Goal: Task Accomplishment & Management: Manage account settings

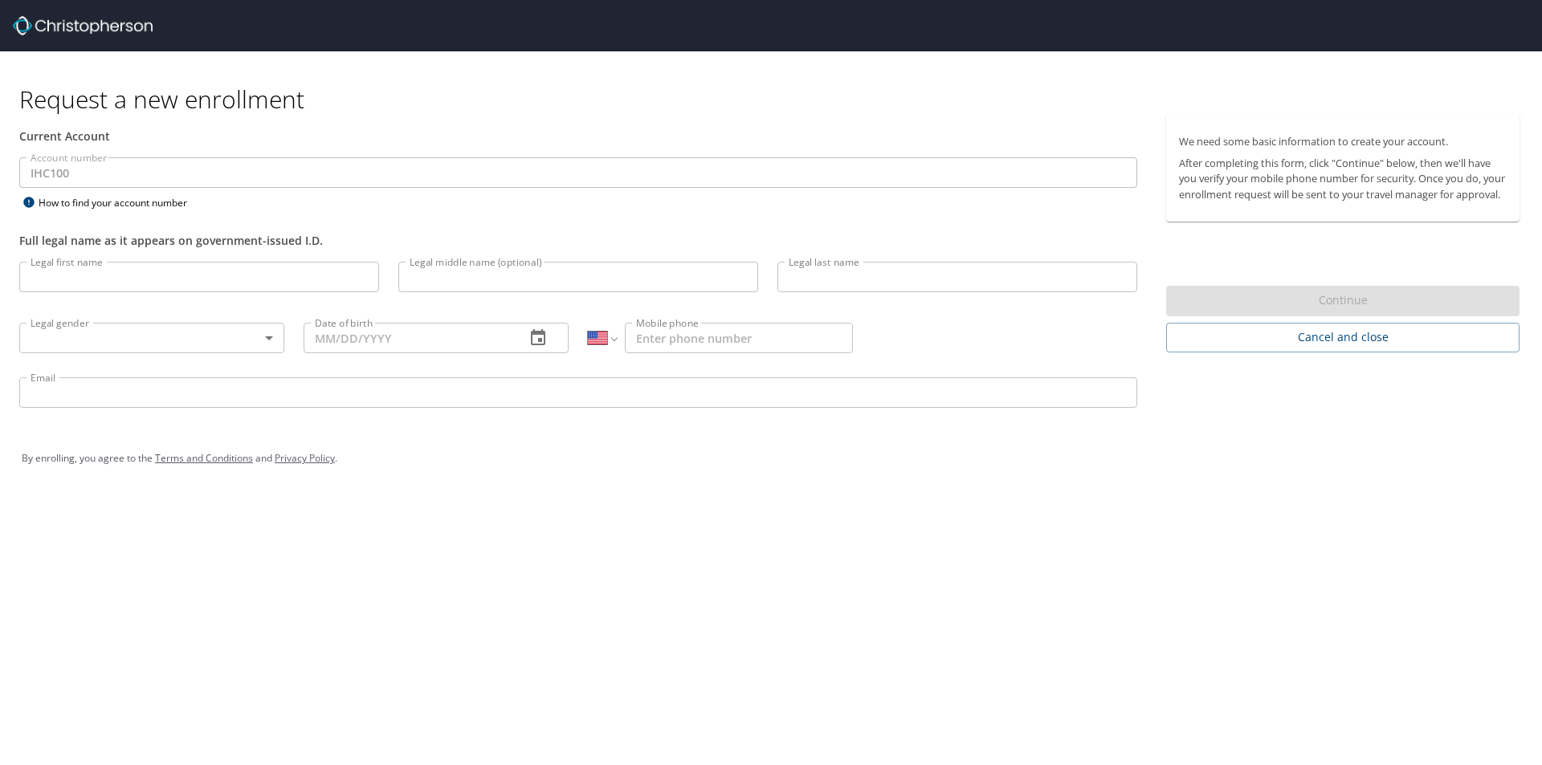
select select "US"
click at [137, 283] on input "Legal first name" at bounding box center [199, 277] width 360 height 31
type input "[PERSON_NAME]"
type input "H"
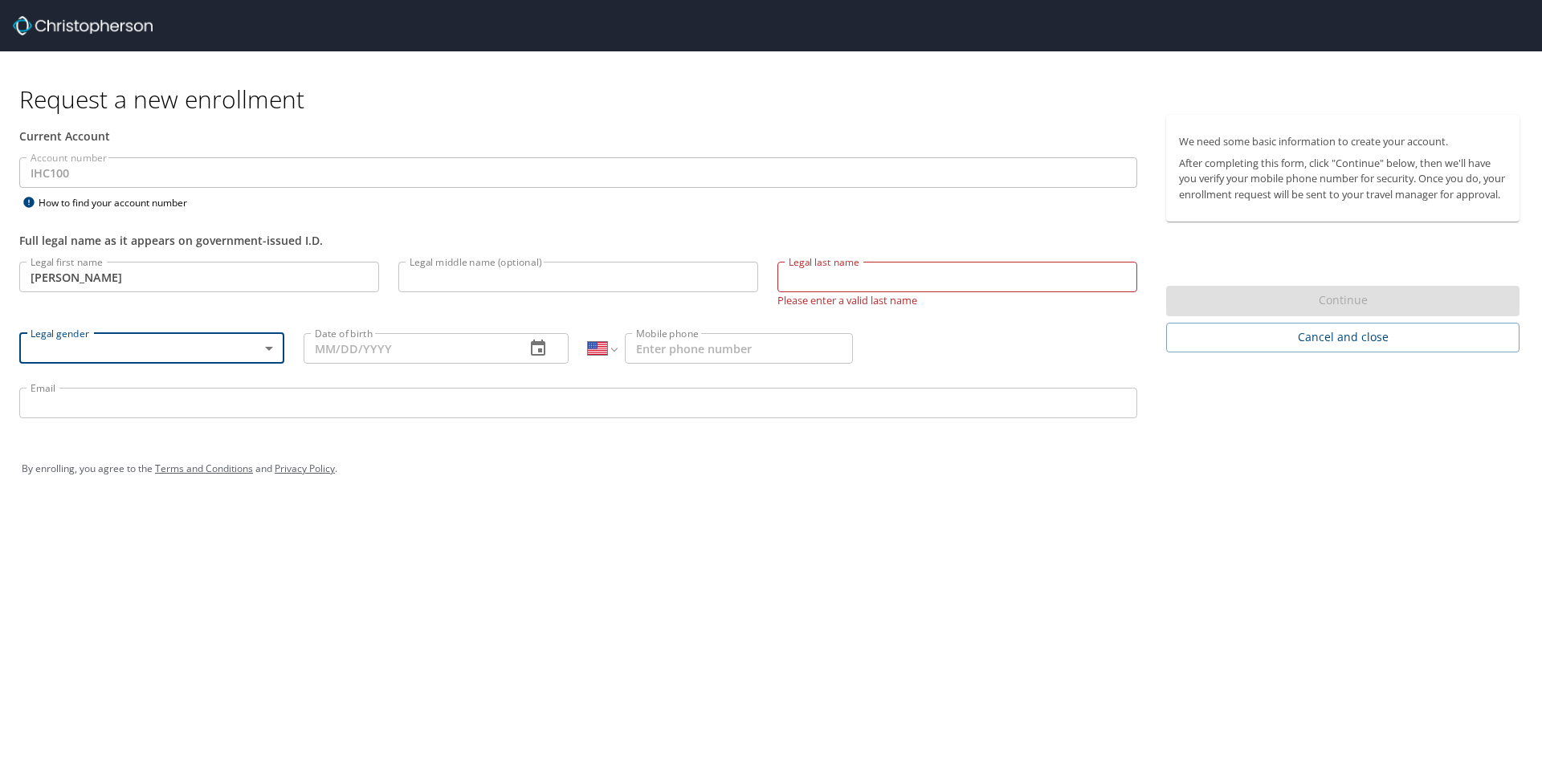
click at [799, 278] on input "Legal last name" at bounding box center [957, 277] width 360 height 31
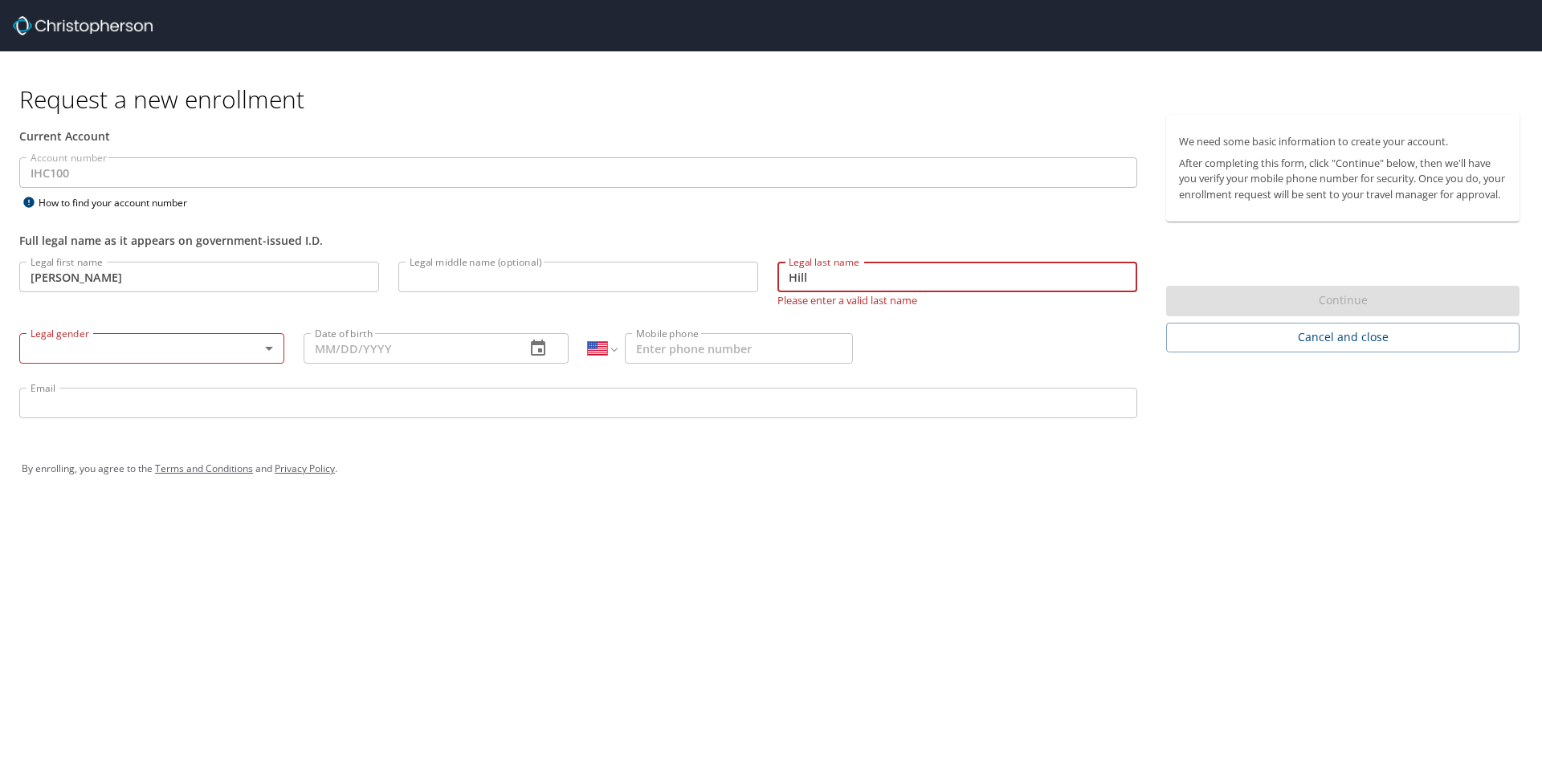
type input "Hill"
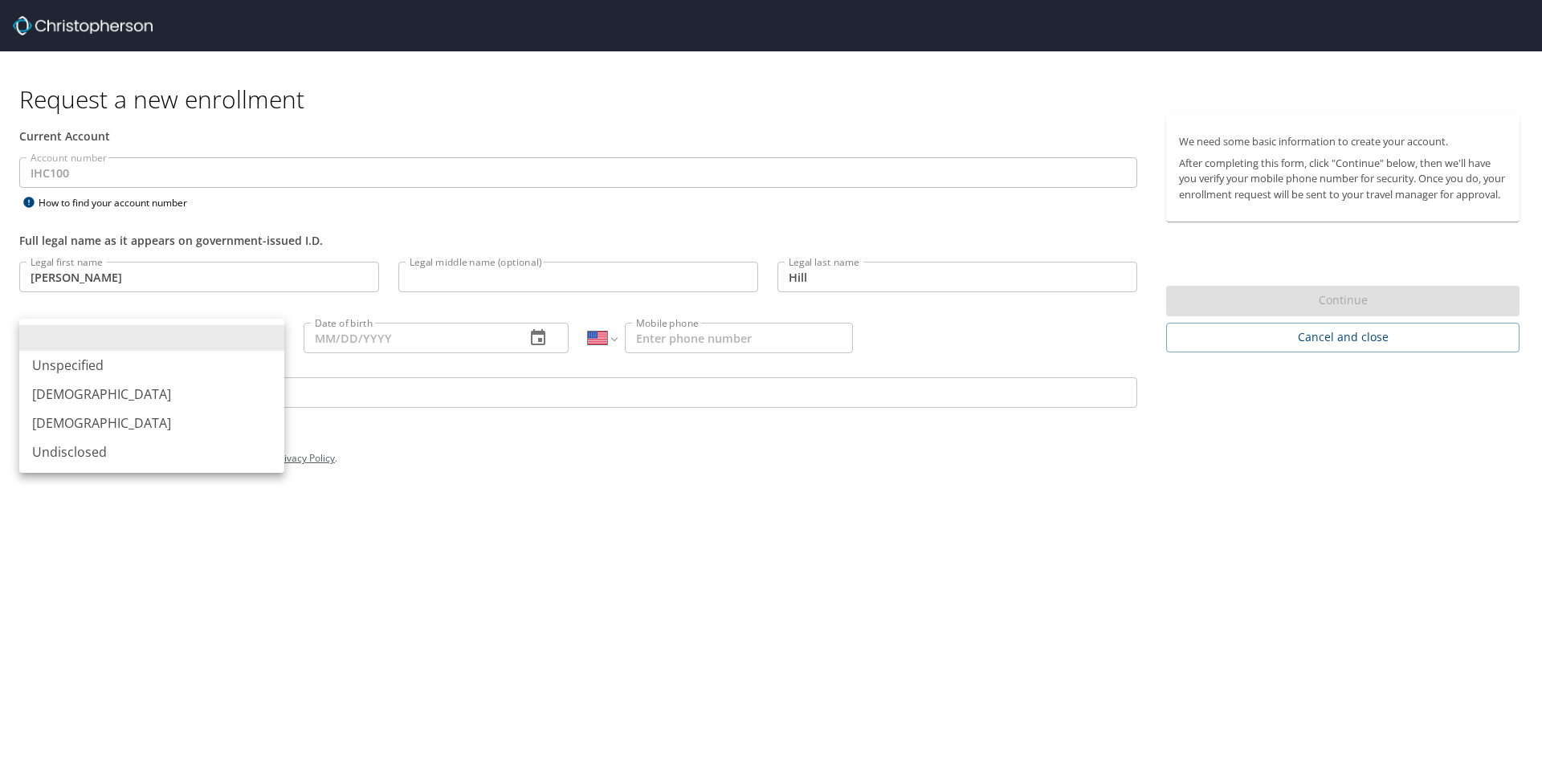
click at [263, 335] on body "Request a new enrollment Current Account Account number IHC100 Account number H…" at bounding box center [771, 382] width 1542 height 765
click at [64, 419] on li "Female" at bounding box center [151, 423] width 265 height 29
type input "Female"
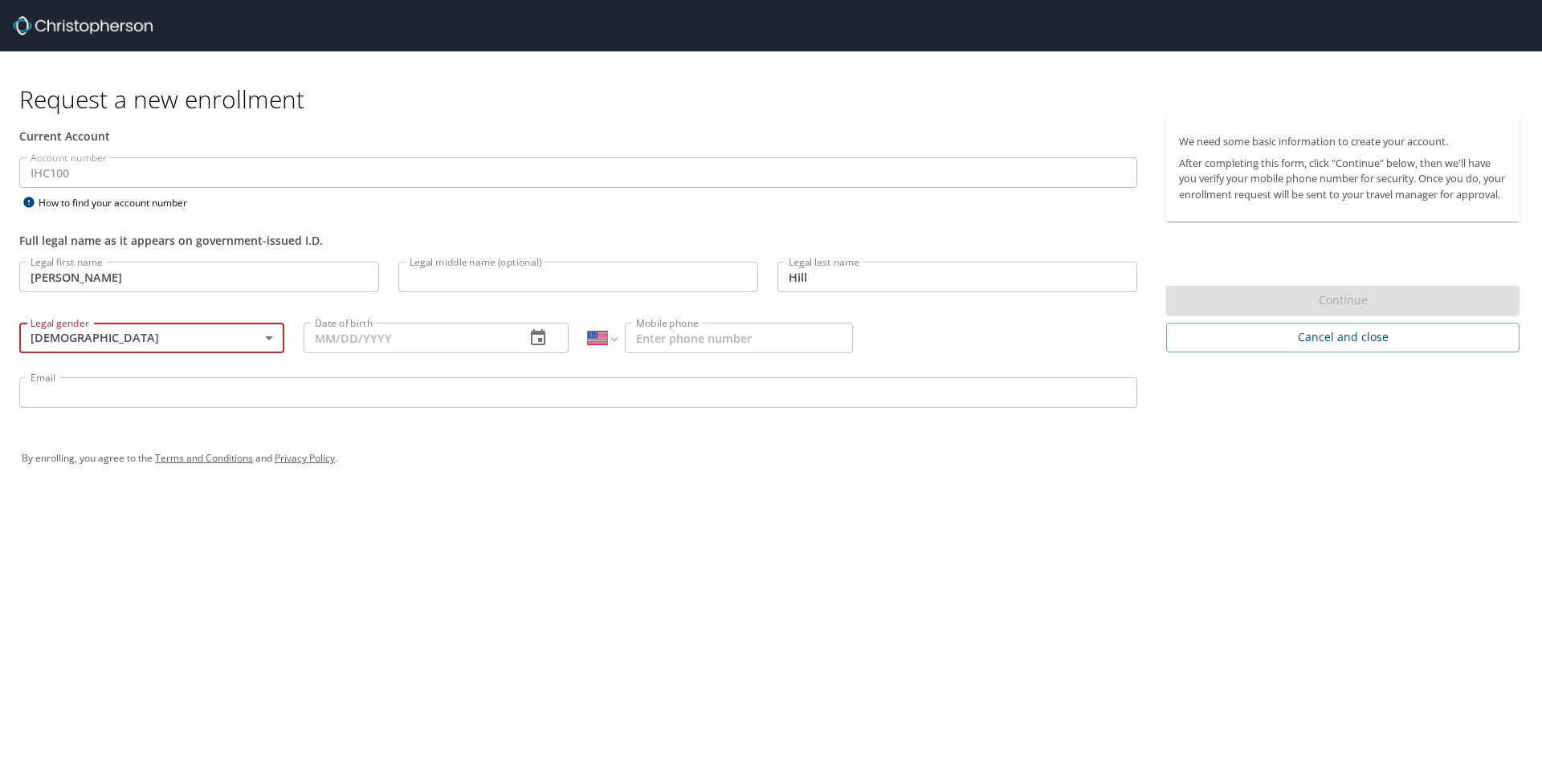
click at [368, 342] on input "Date of birth" at bounding box center [408, 338] width 209 height 31
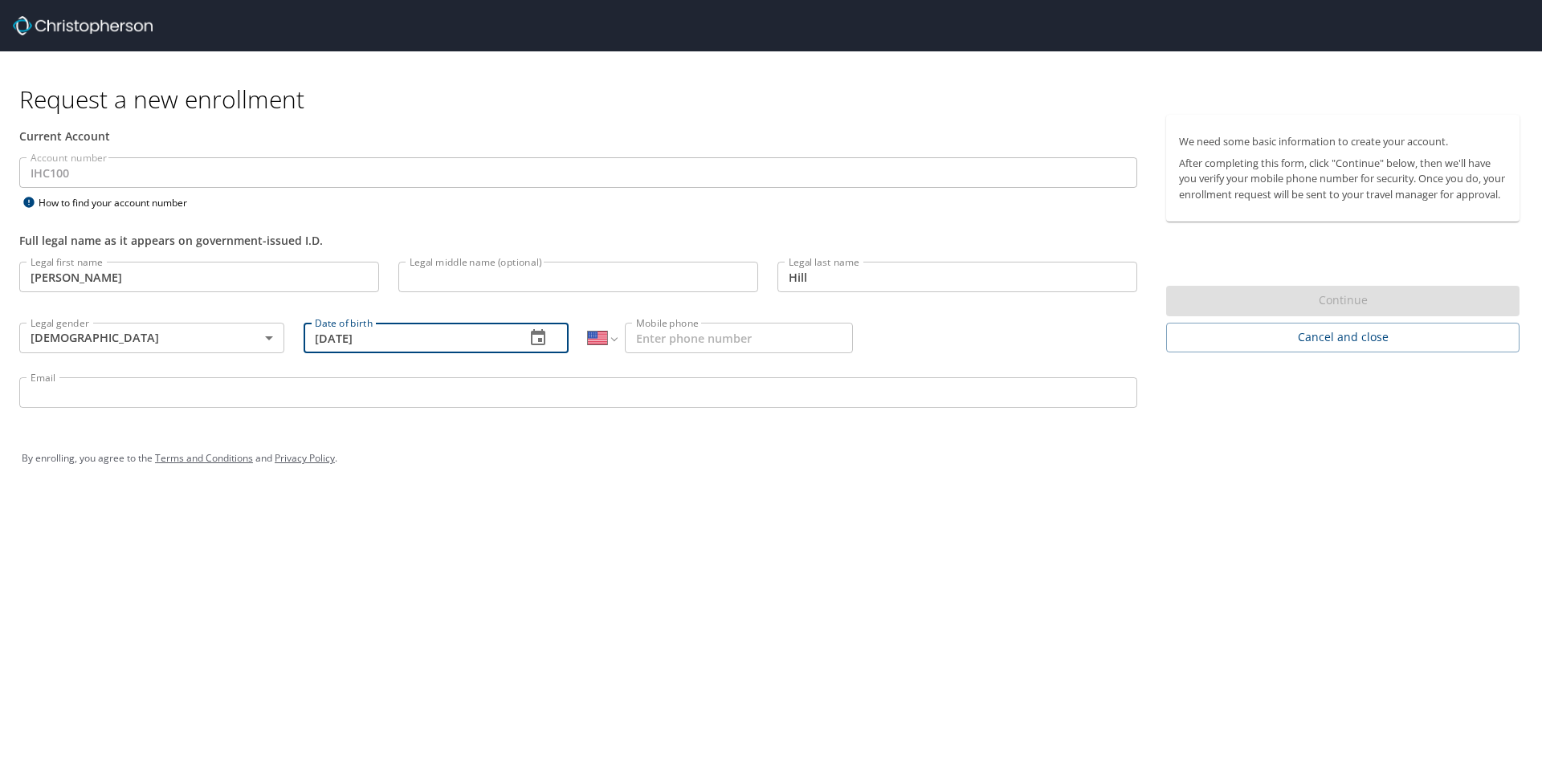
type input "02/27/1966"
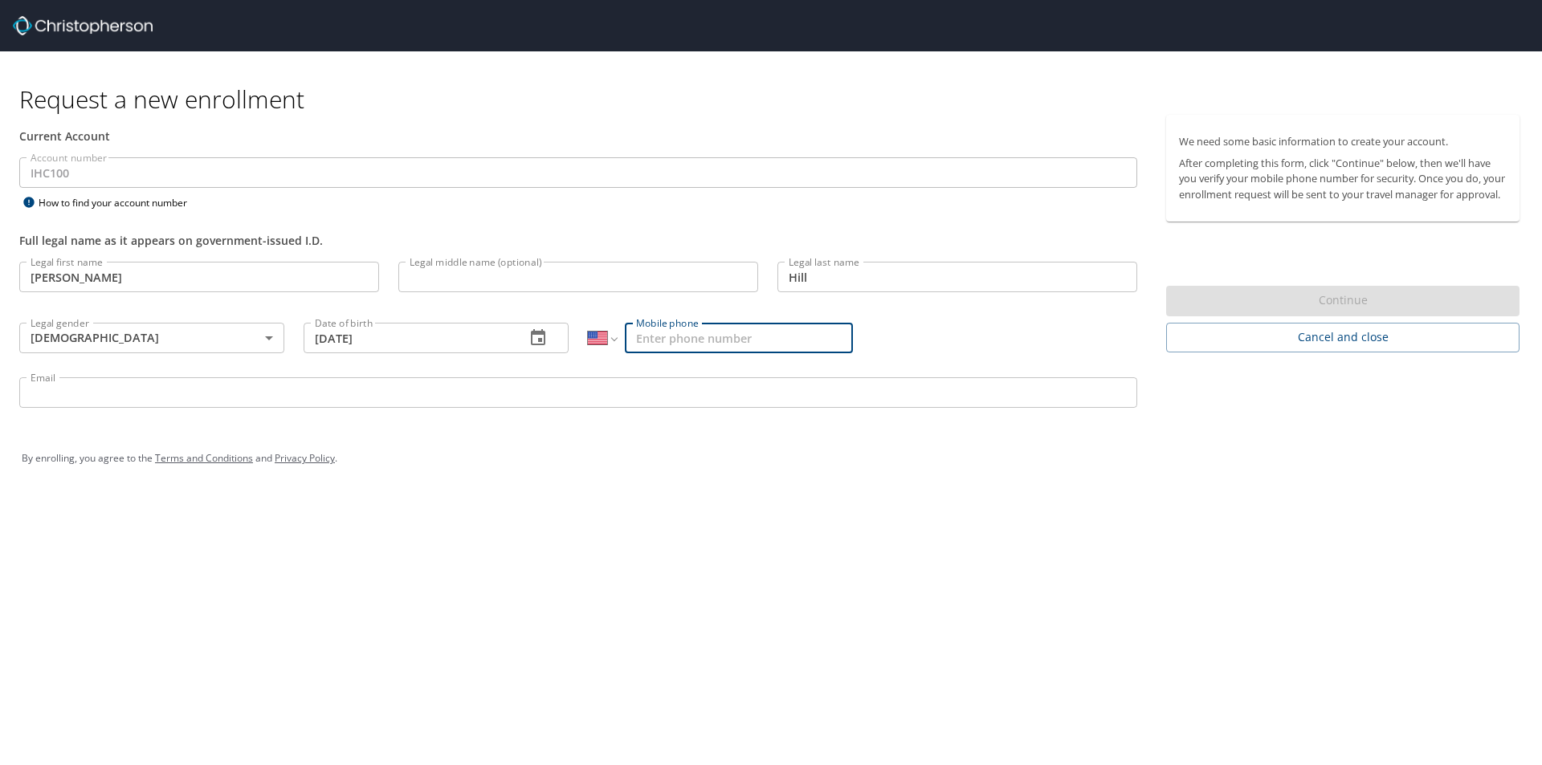
click at [662, 333] on input "Mobile phone" at bounding box center [739, 338] width 228 height 31
type input "(435) 671-1734"
click at [130, 388] on input "Email" at bounding box center [578, 392] width 1118 height 31
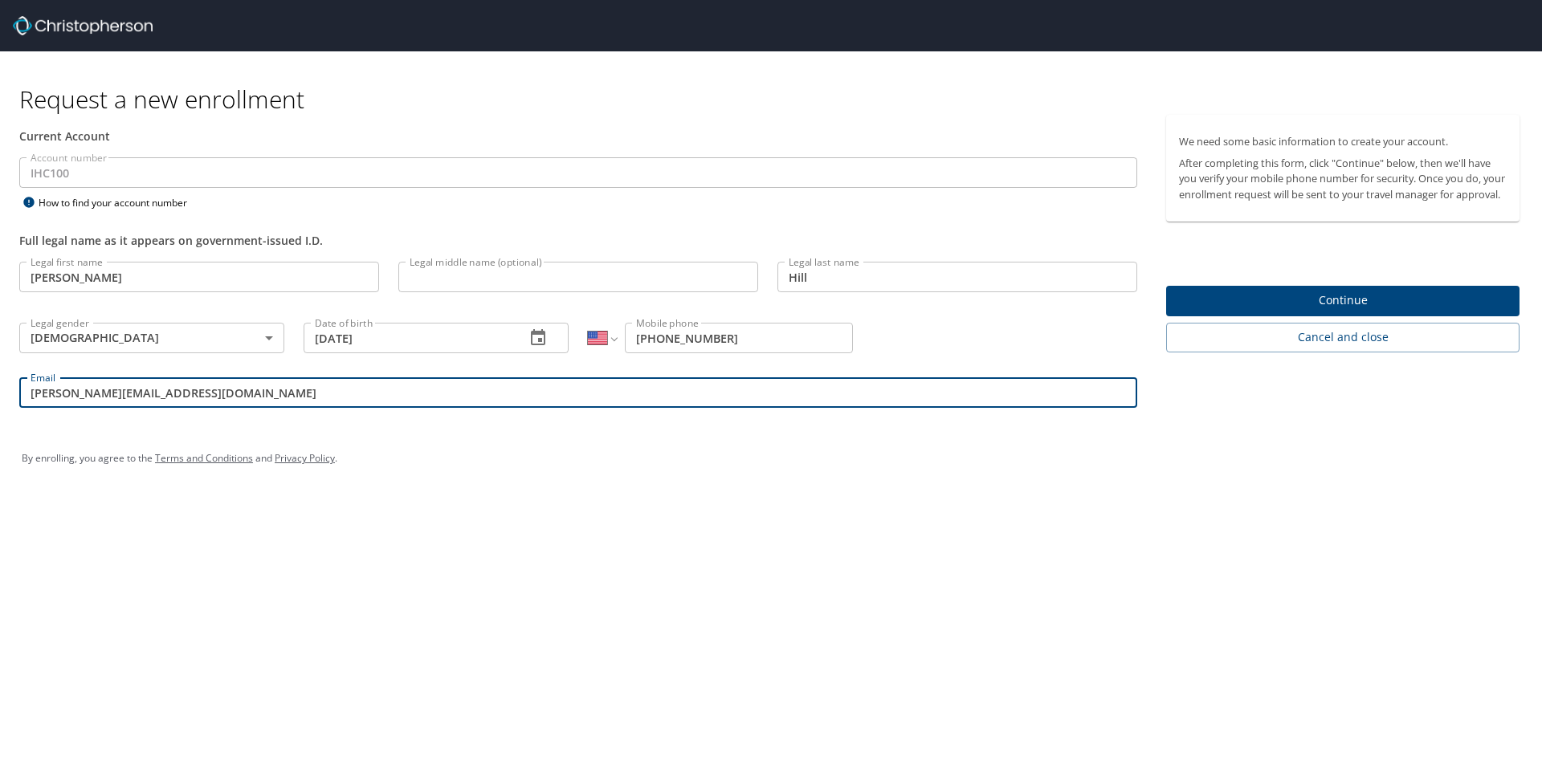
type input "tracy.hill2@imail.org"
click at [1318, 310] on span "Continue" at bounding box center [1343, 301] width 328 height 20
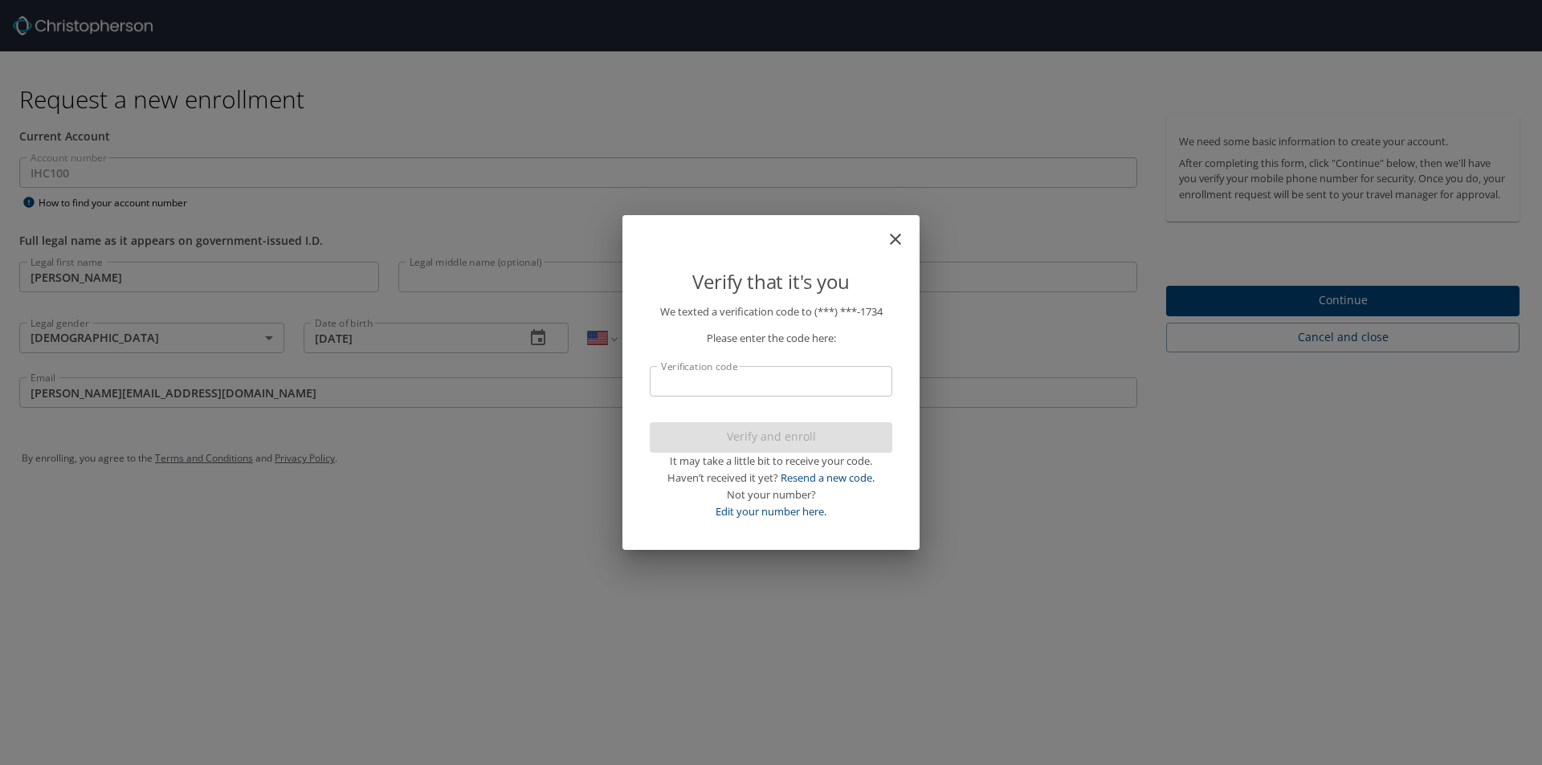
click at [739, 385] on input "Verification code" at bounding box center [771, 381] width 242 height 31
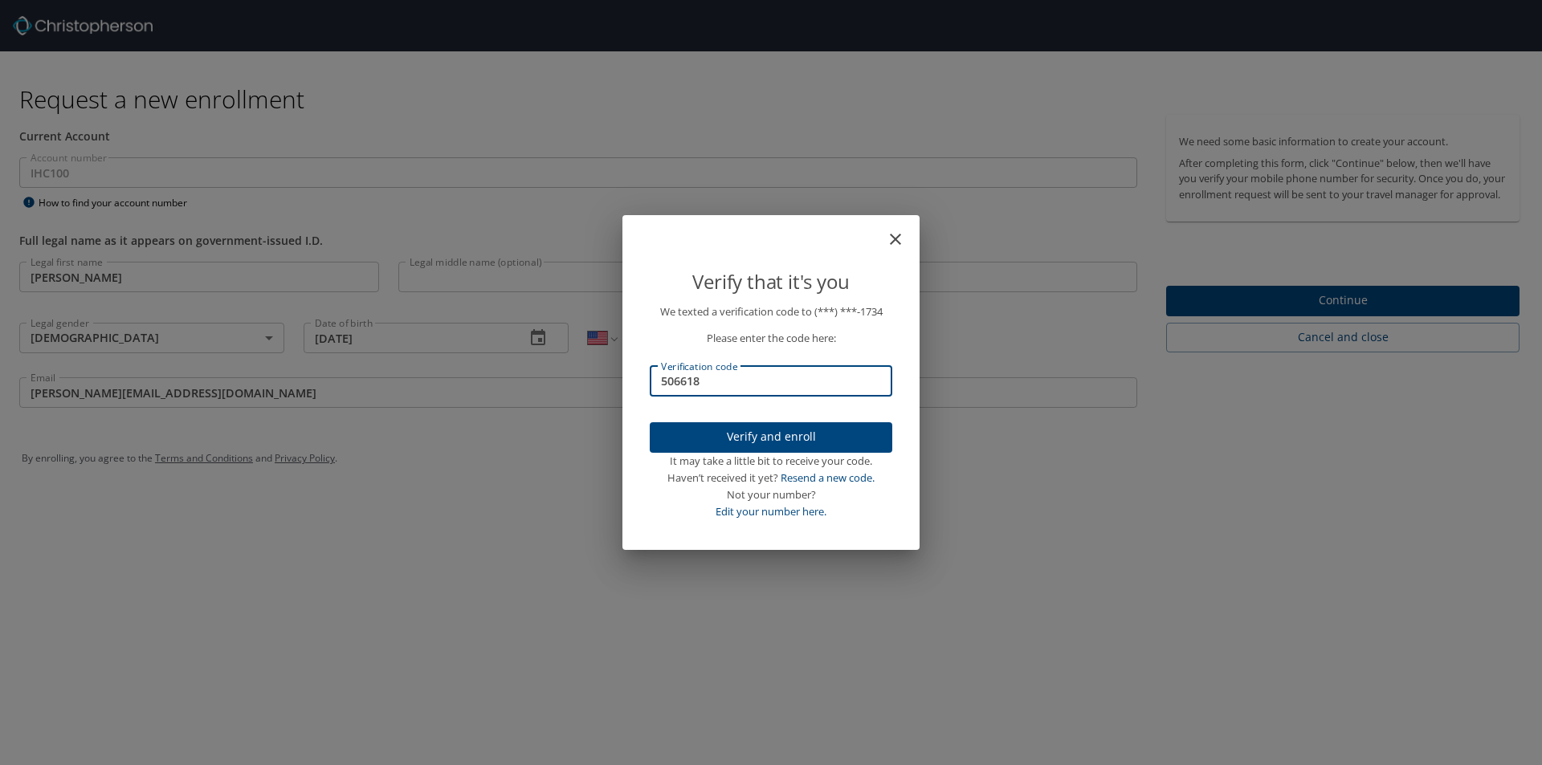
type input "506618"
click at [748, 432] on span "Verify and enroll" at bounding box center [770, 437] width 217 height 20
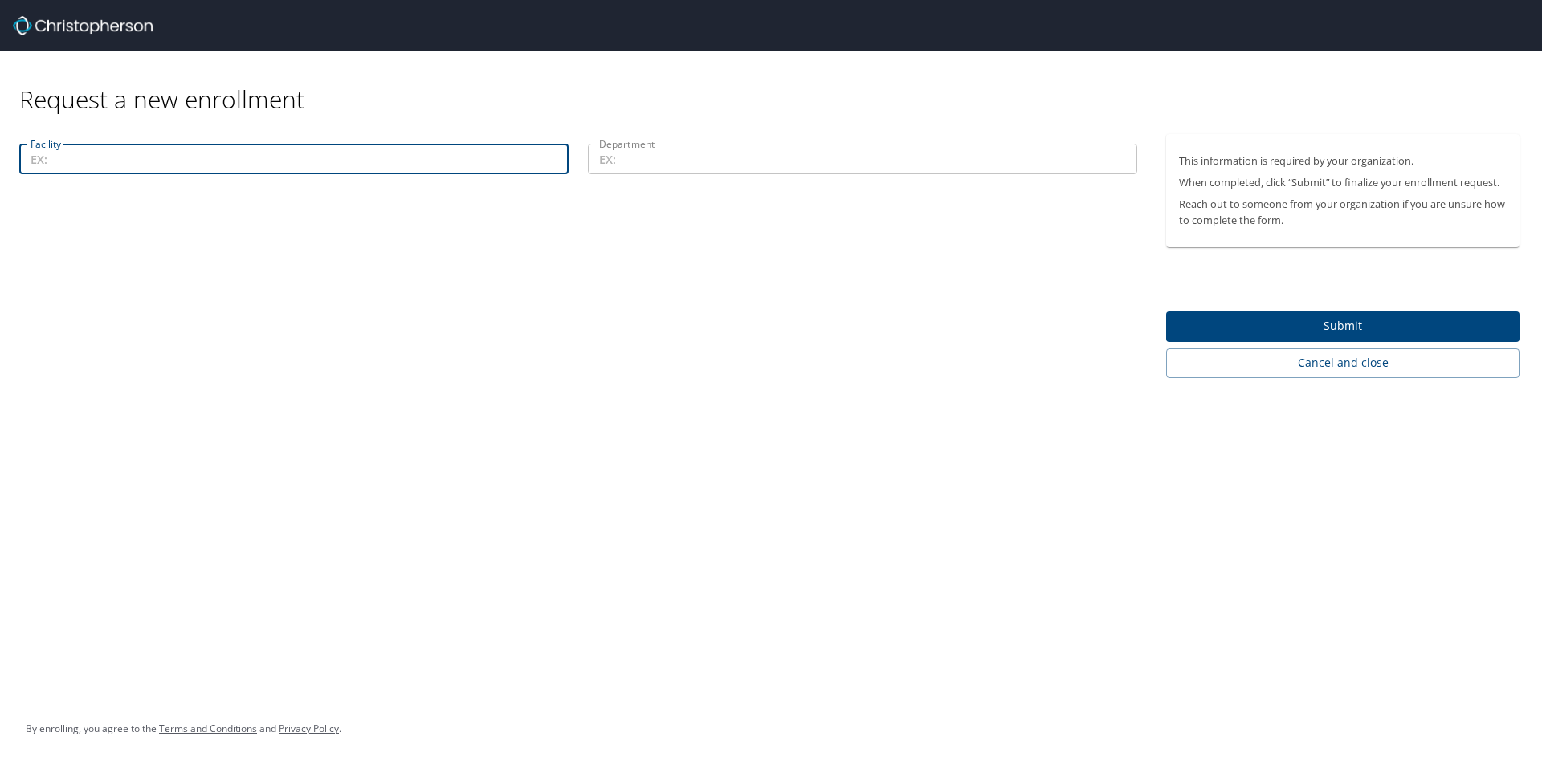
click at [296, 166] on input "Facility" at bounding box center [293, 159] width 549 height 31
type input "Valley Center Tower"
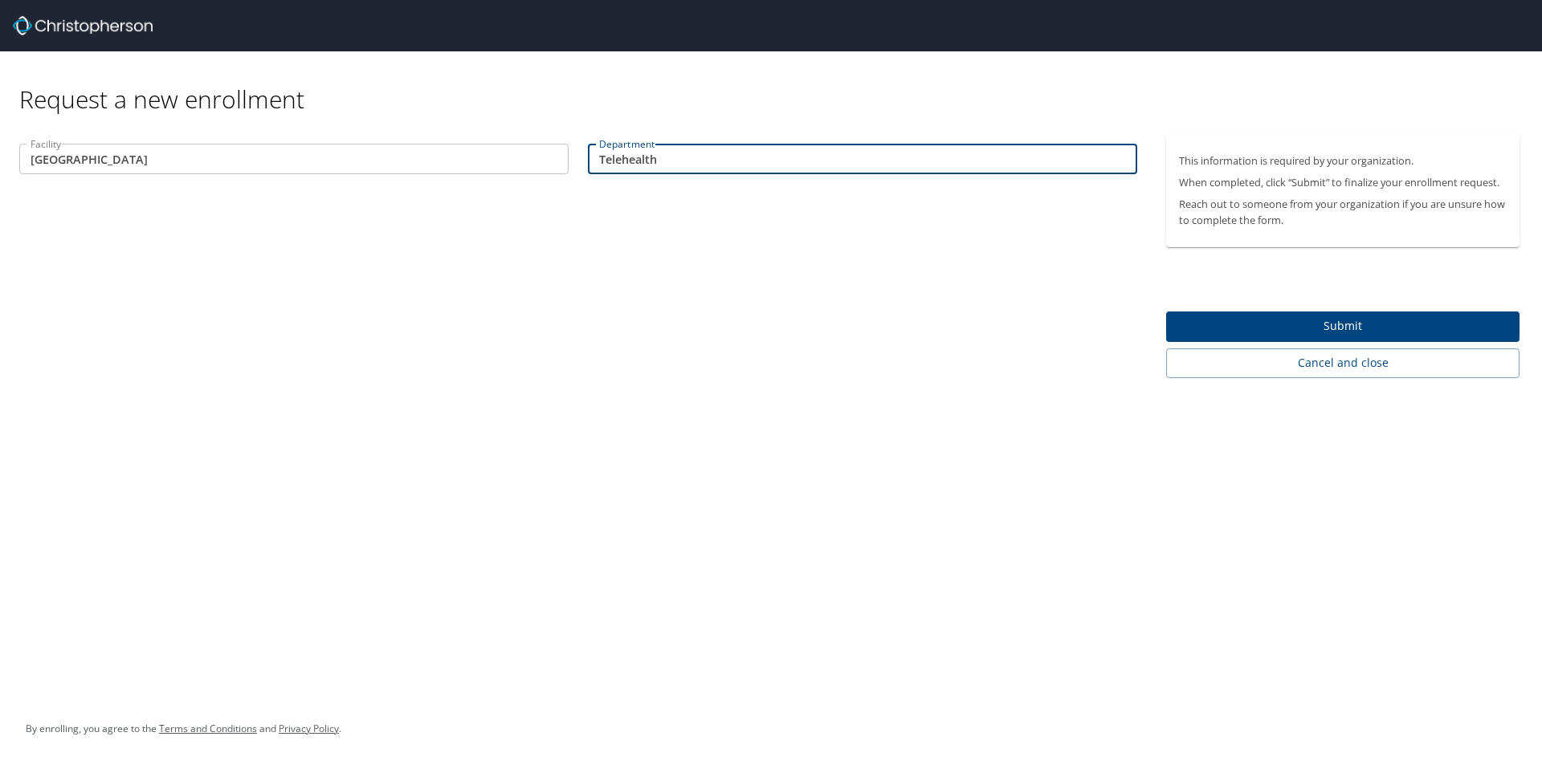
type input "Telehealth"
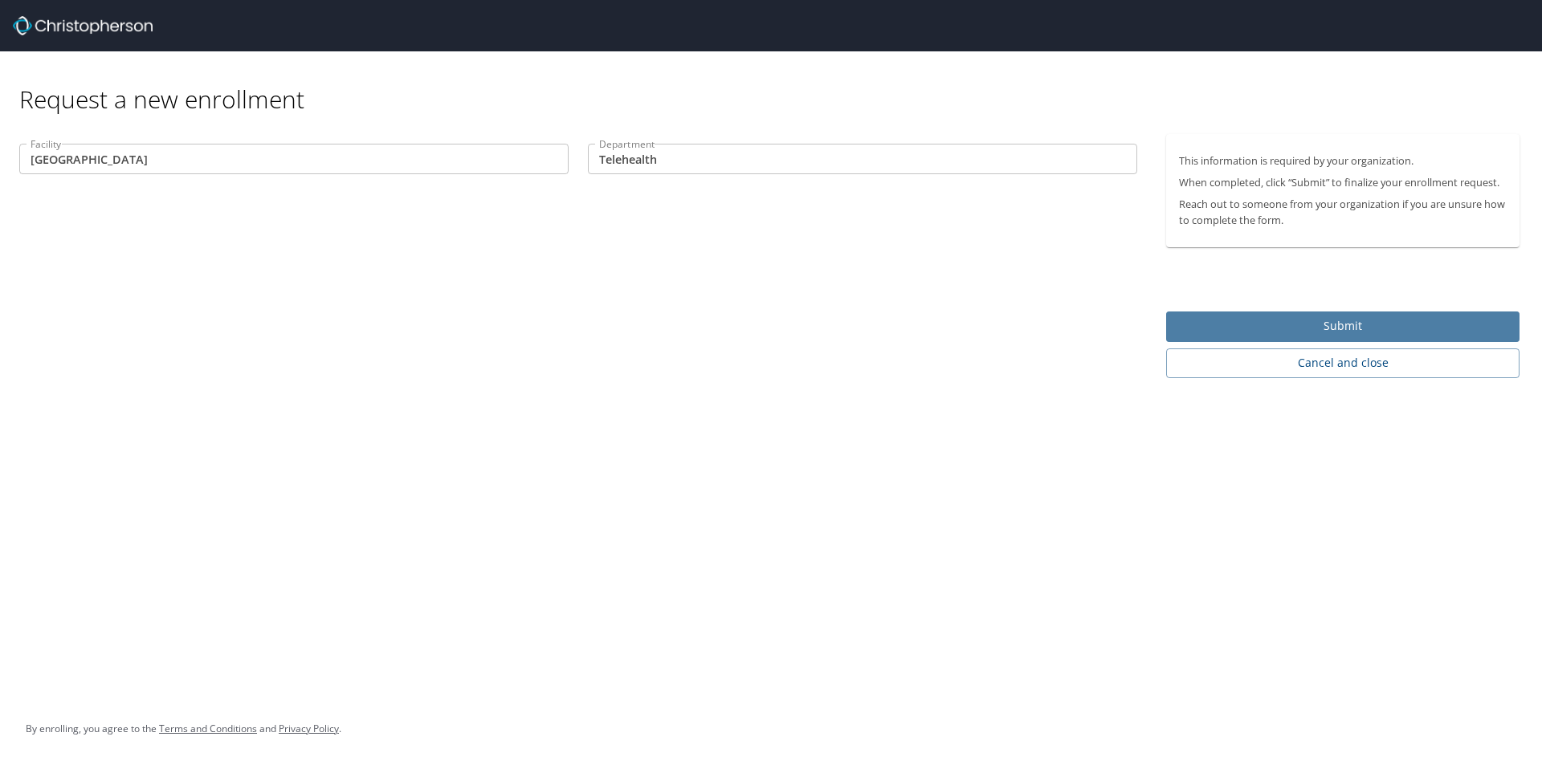
click at [1339, 324] on span "Submit" at bounding box center [1343, 326] width 328 height 20
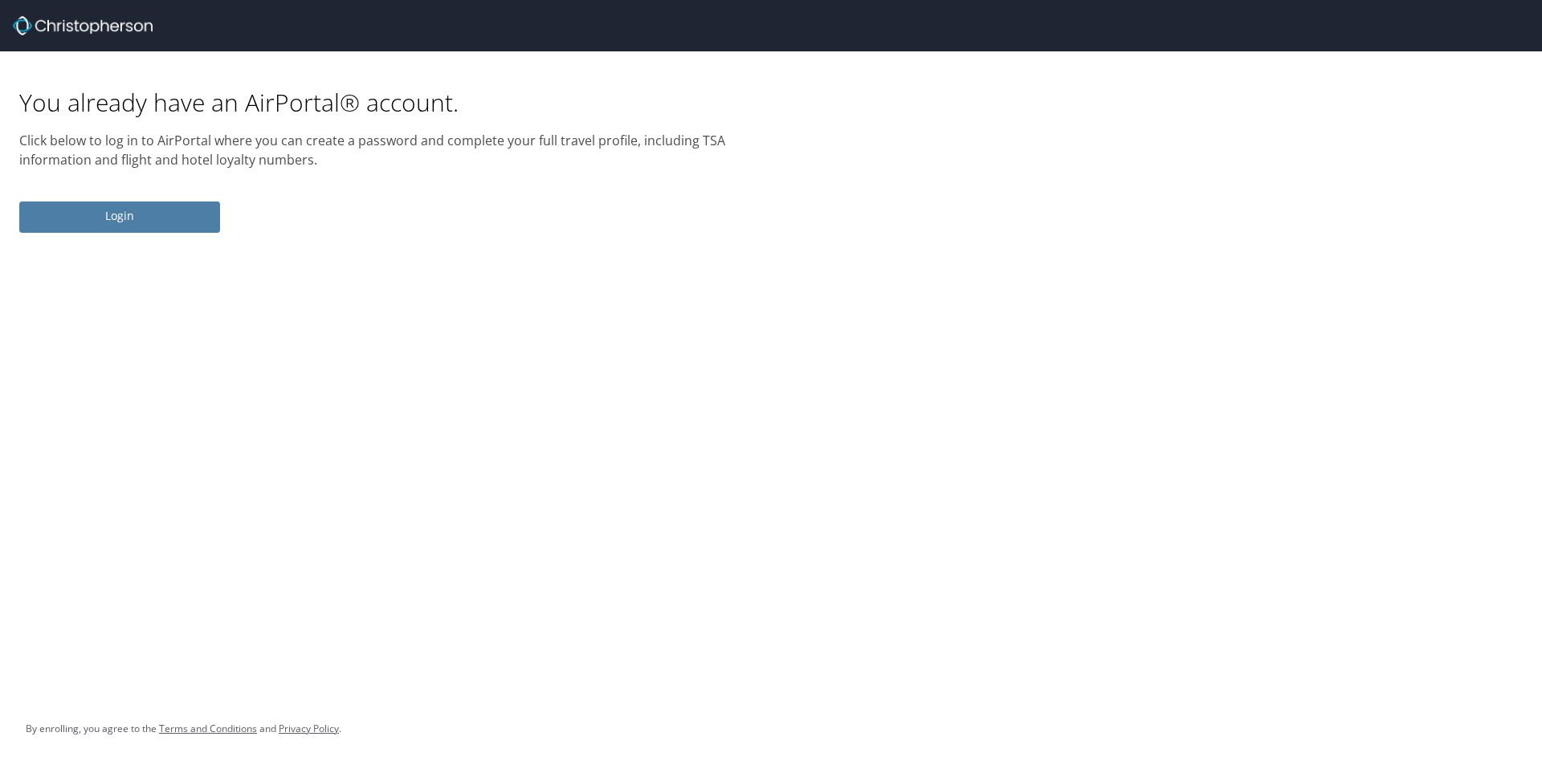
click at [100, 213] on span "Login" at bounding box center [119, 216] width 175 height 20
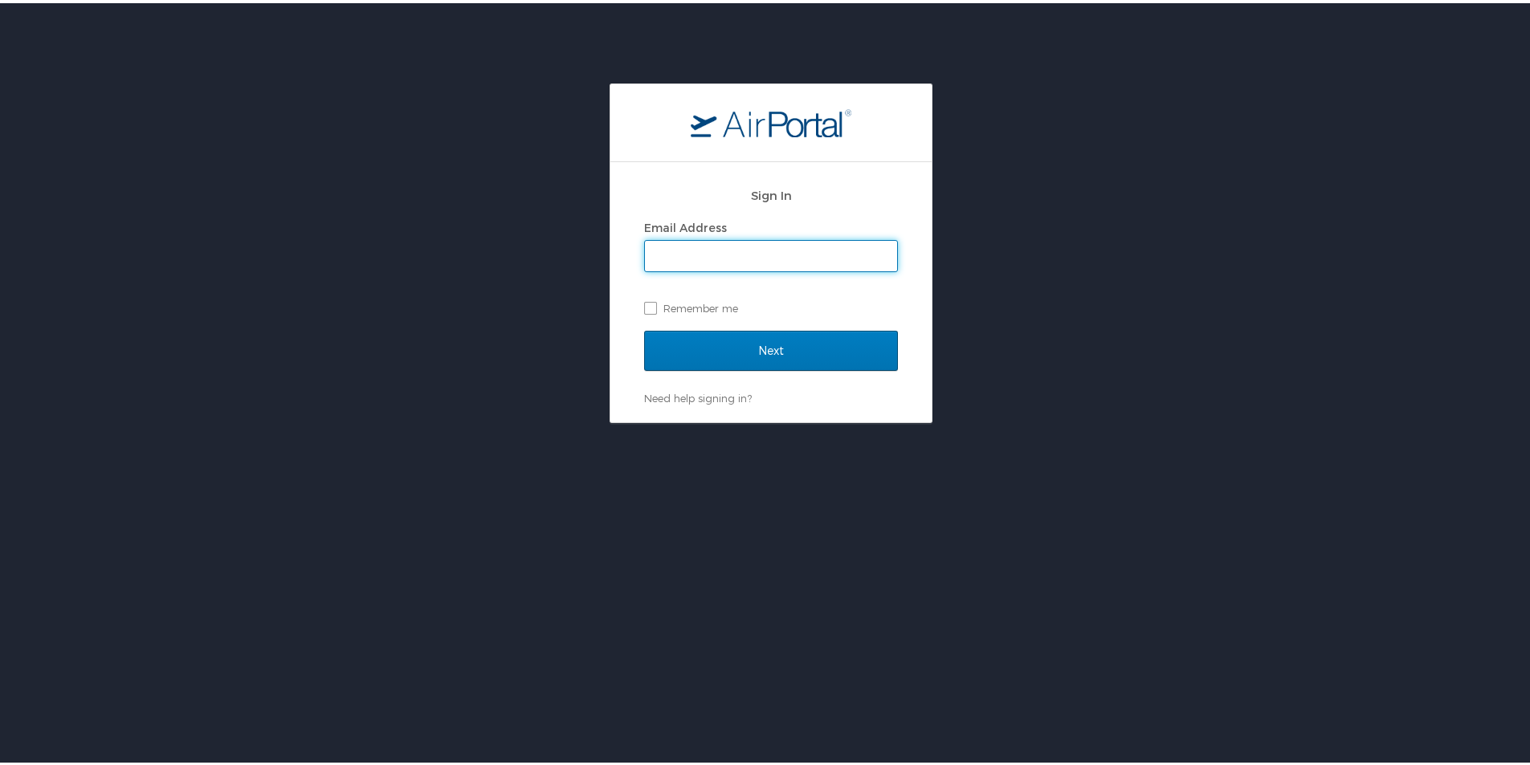
click at [743, 248] on input "Email Address" at bounding box center [771, 253] width 252 height 31
type input "tracy.hill2@imail.org"
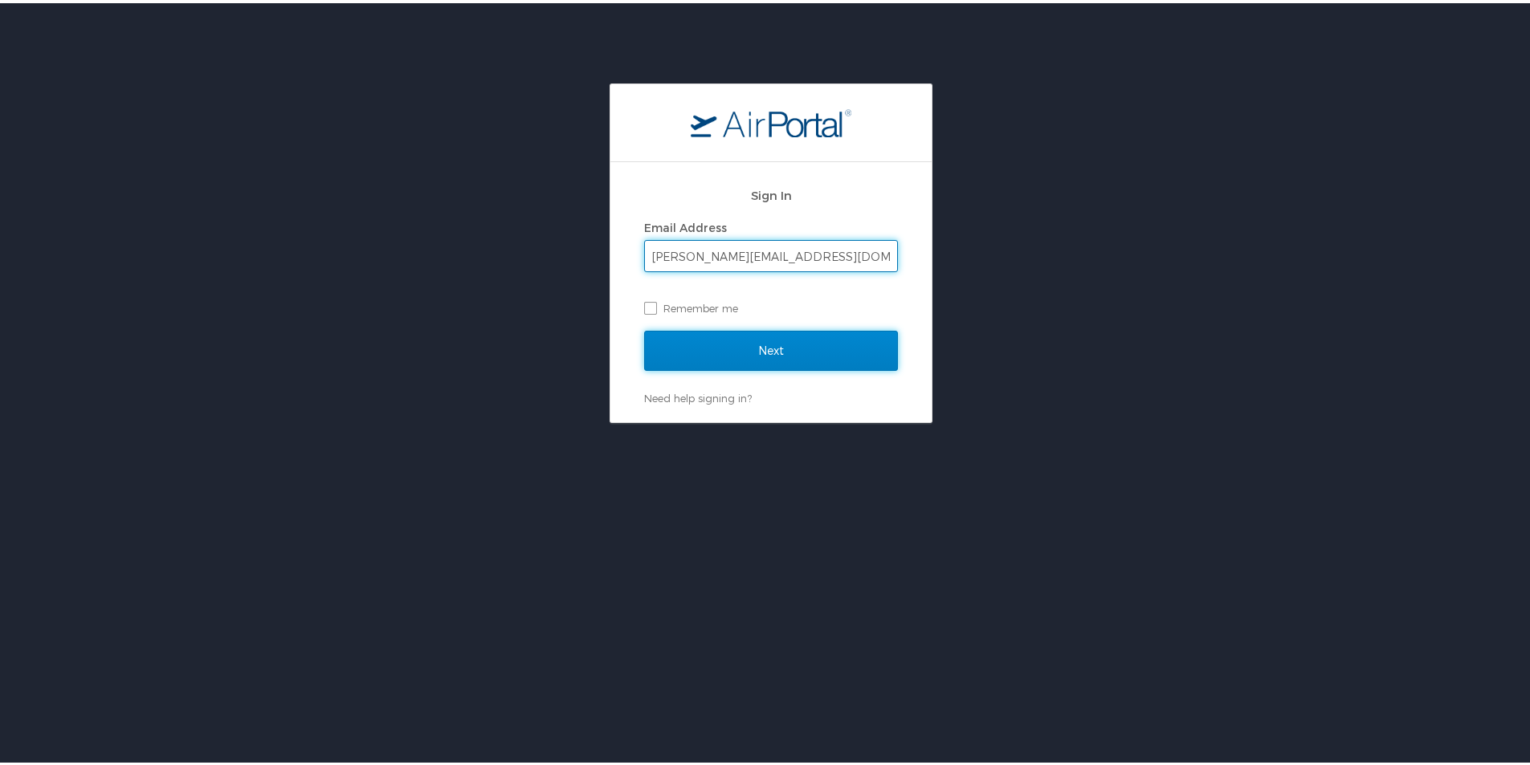
click at [740, 346] on input "Next" at bounding box center [771, 348] width 254 height 40
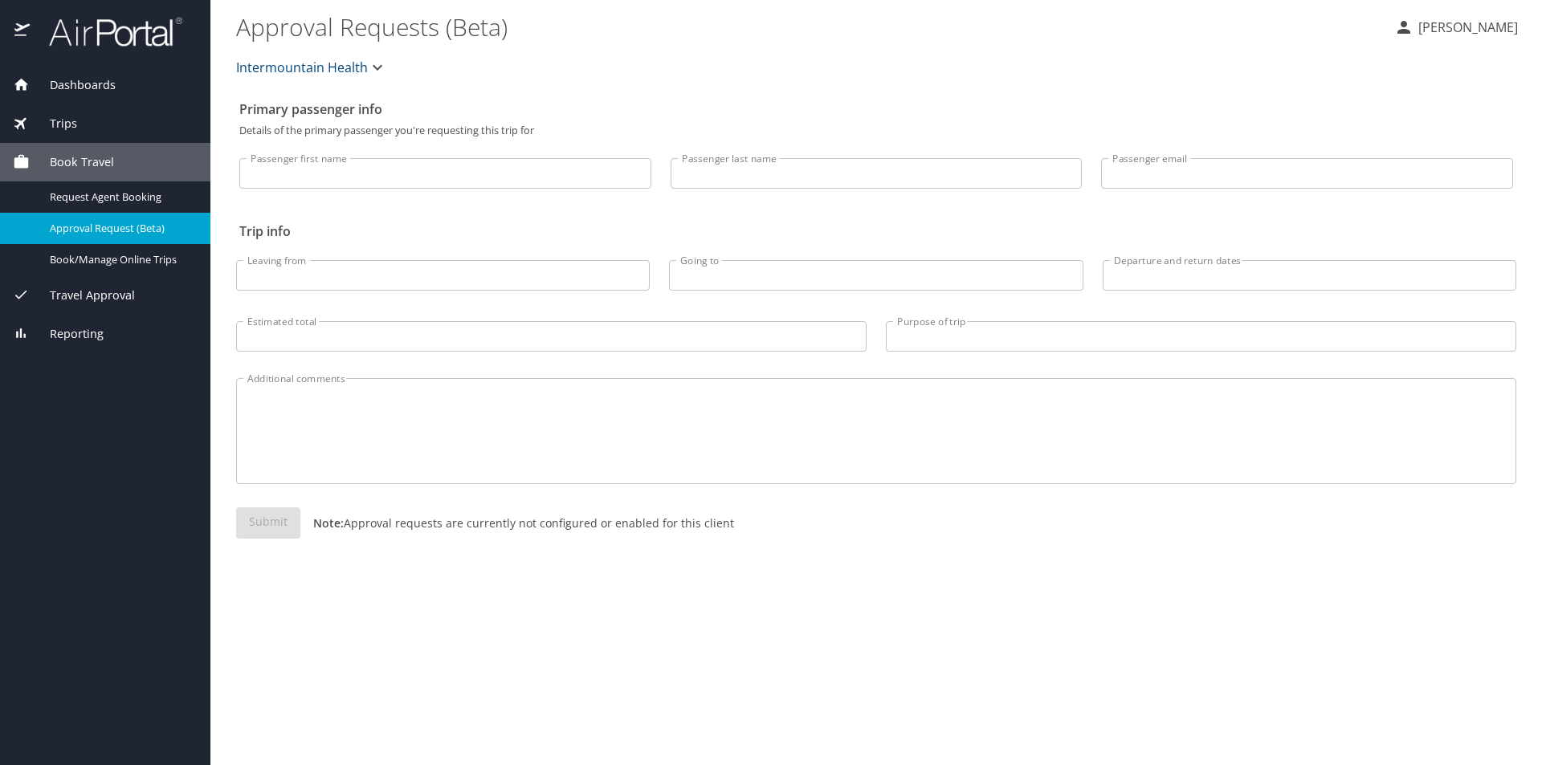
select select "US"
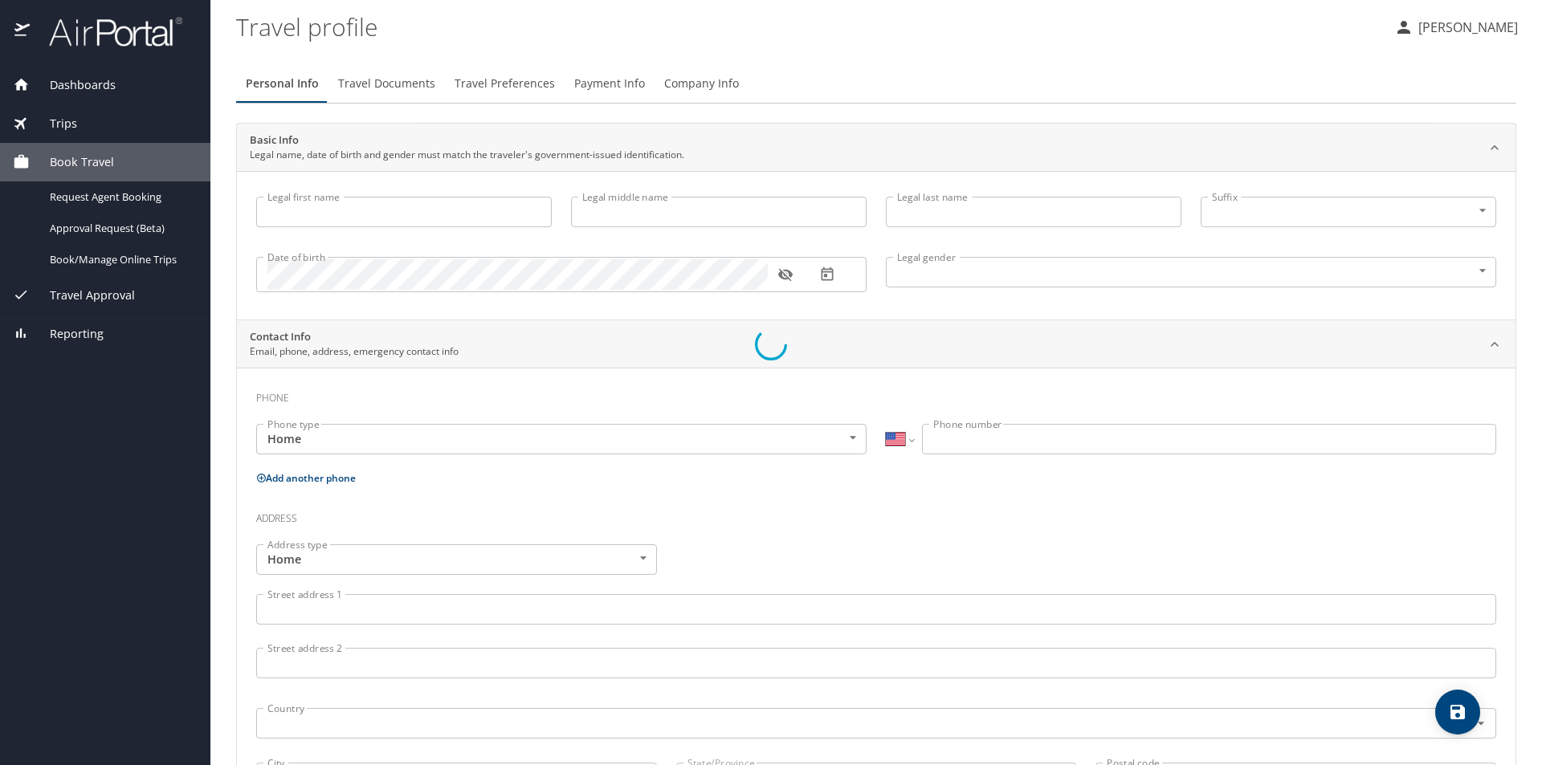
type input "Tracy"
type input "Lynne"
type input "Hill"
type input "Female"
type input "Robert"
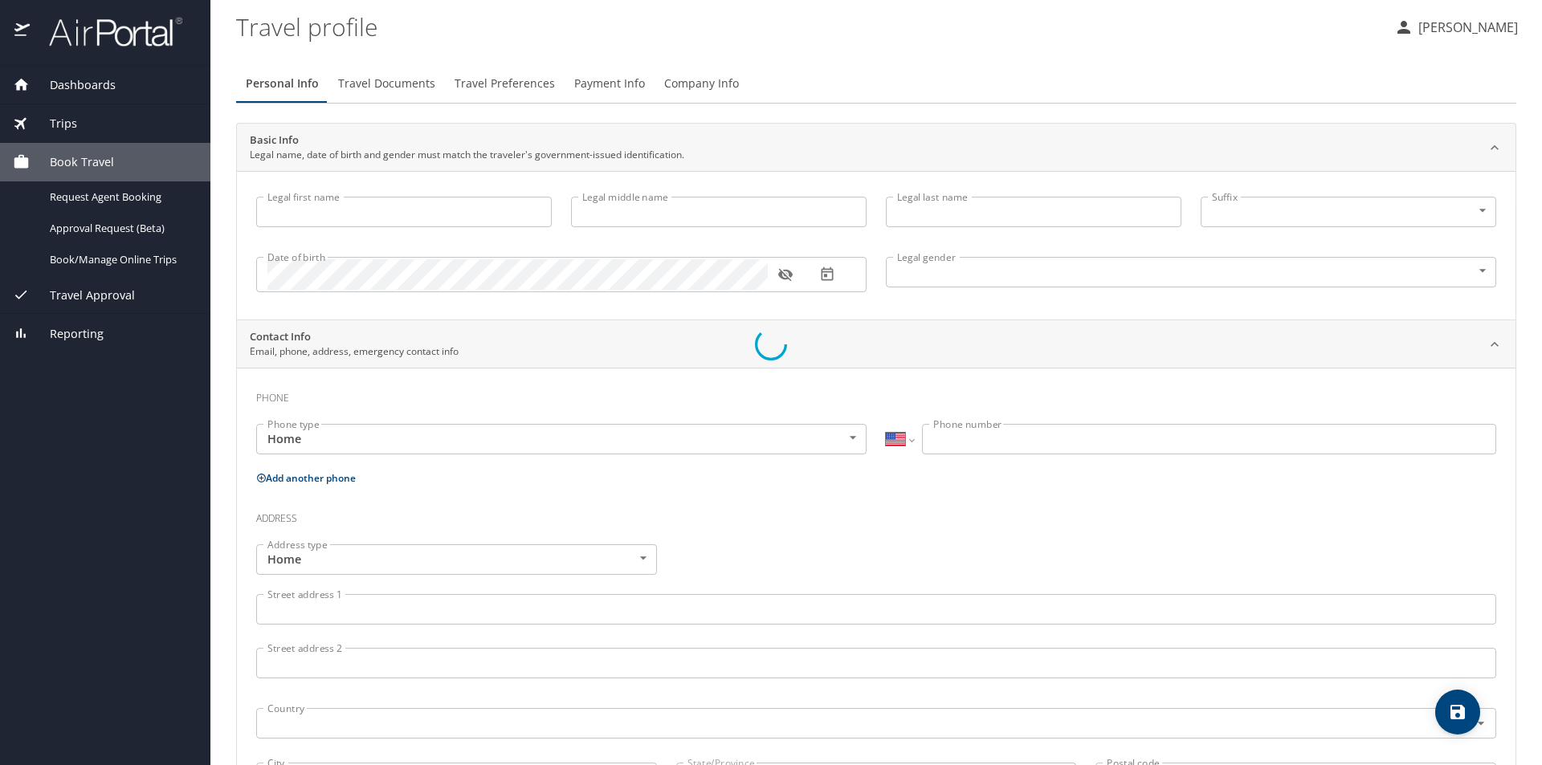
type input "Hill"
select select "AT"
type input "05671 6156"
select select "AT"
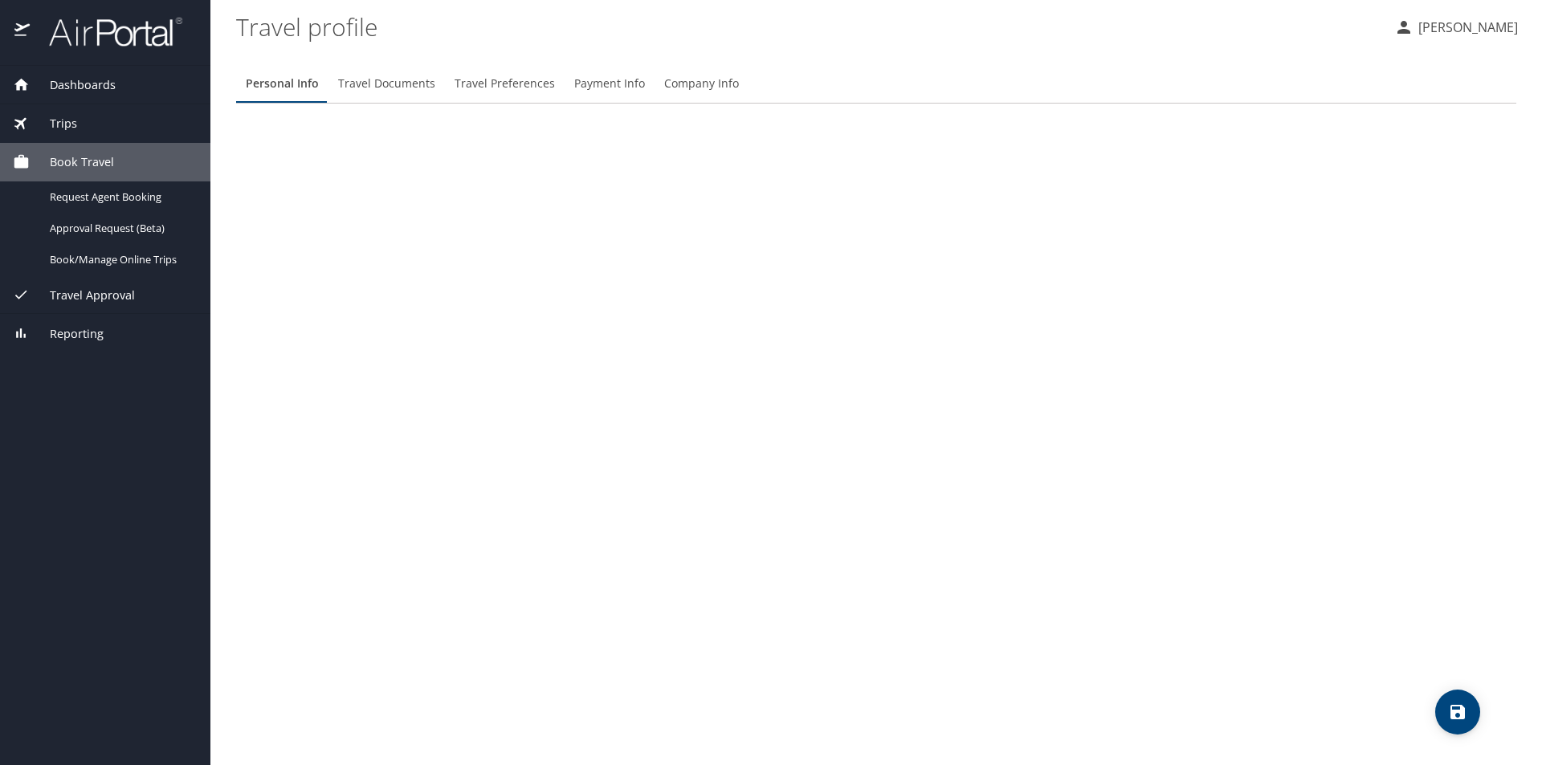
select select "US"
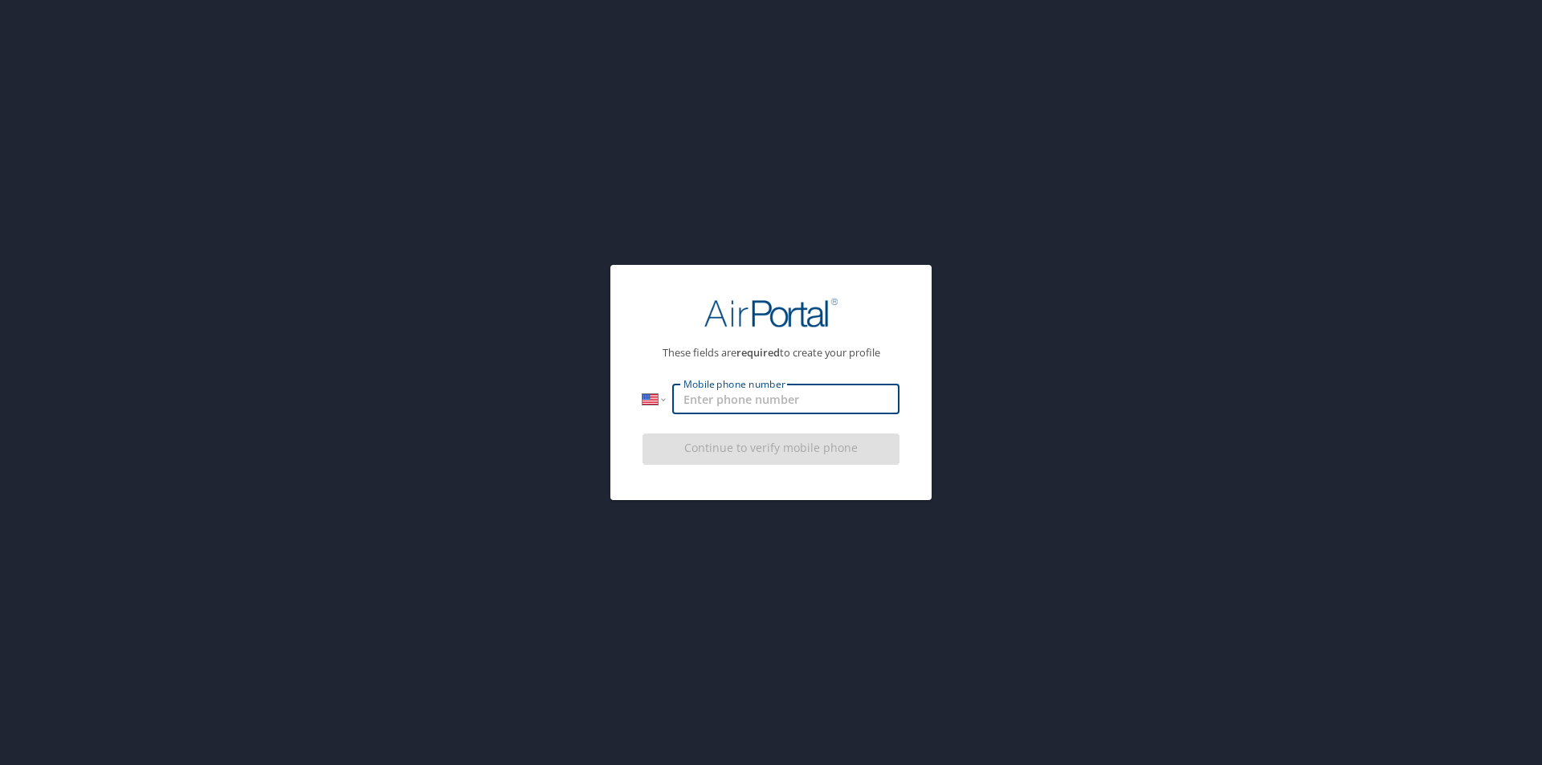
click at [736, 405] on input "Mobile phone number" at bounding box center [785, 399] width 227 height 31
click at [767, 401] on input "(435) 671-1734" at bounding box center [785, 399] width 227 height 31
type input "(435) 671-1734"
click at [755, 442] on div "Continue to verify mobile phone" at bounding box center [770, 454] width 257 height 54
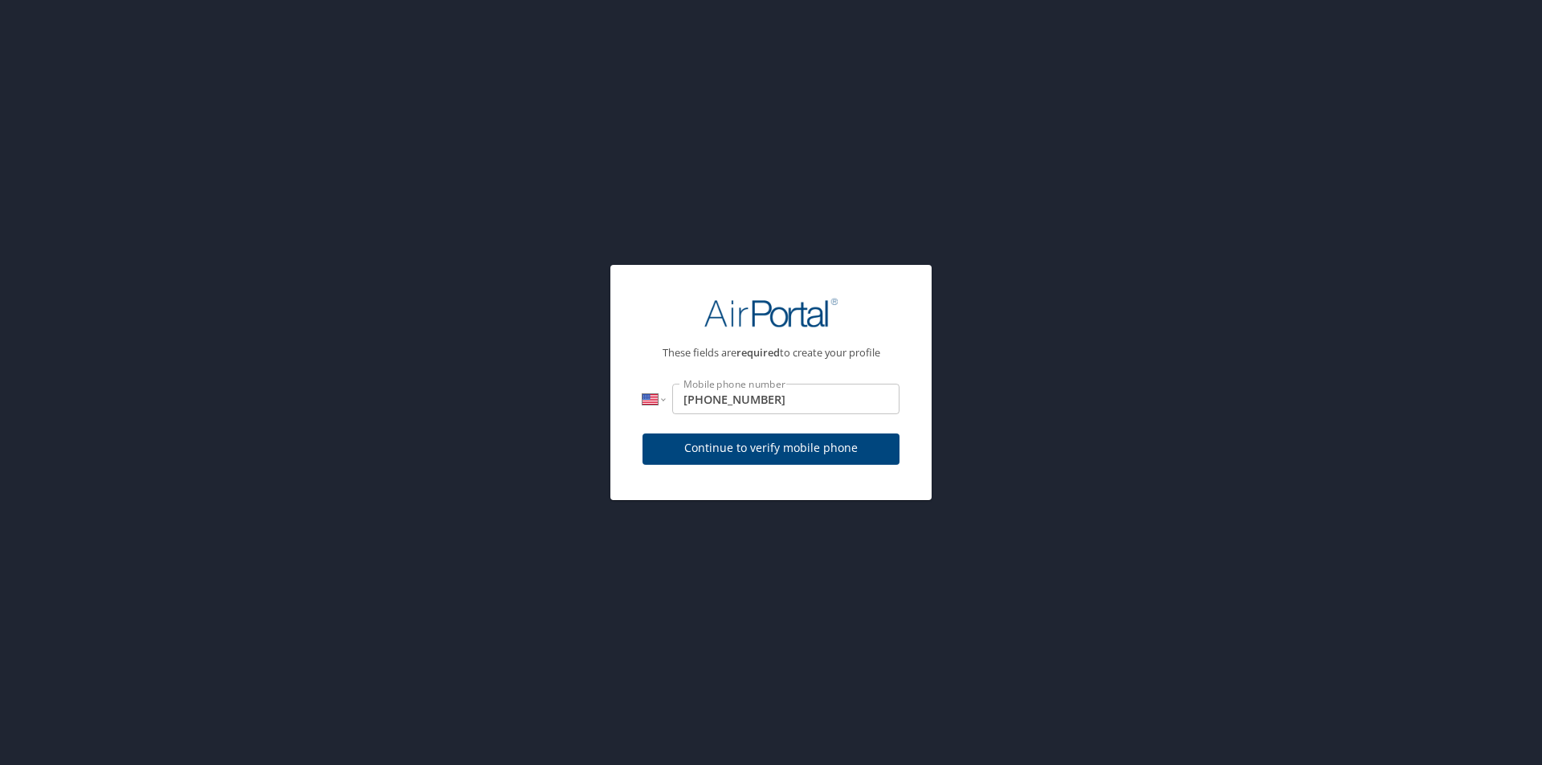
click at [755, 442] on span "Continue to verify mobile phone" at bounding box center [770, 448] width 231 height 20
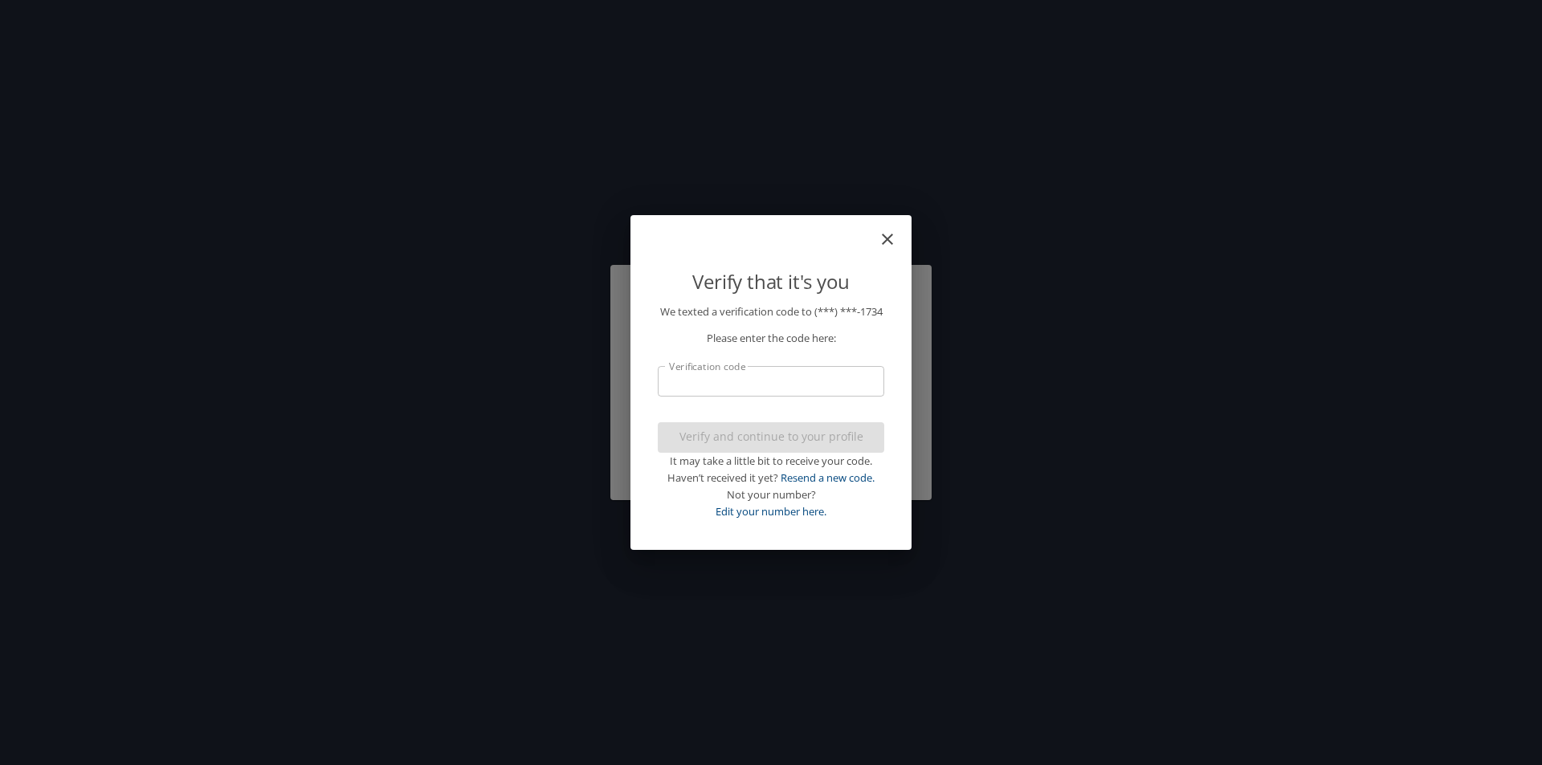
click at [737, 389] on input "Verification code" at bounding box center [771, 381] width 226 height 31
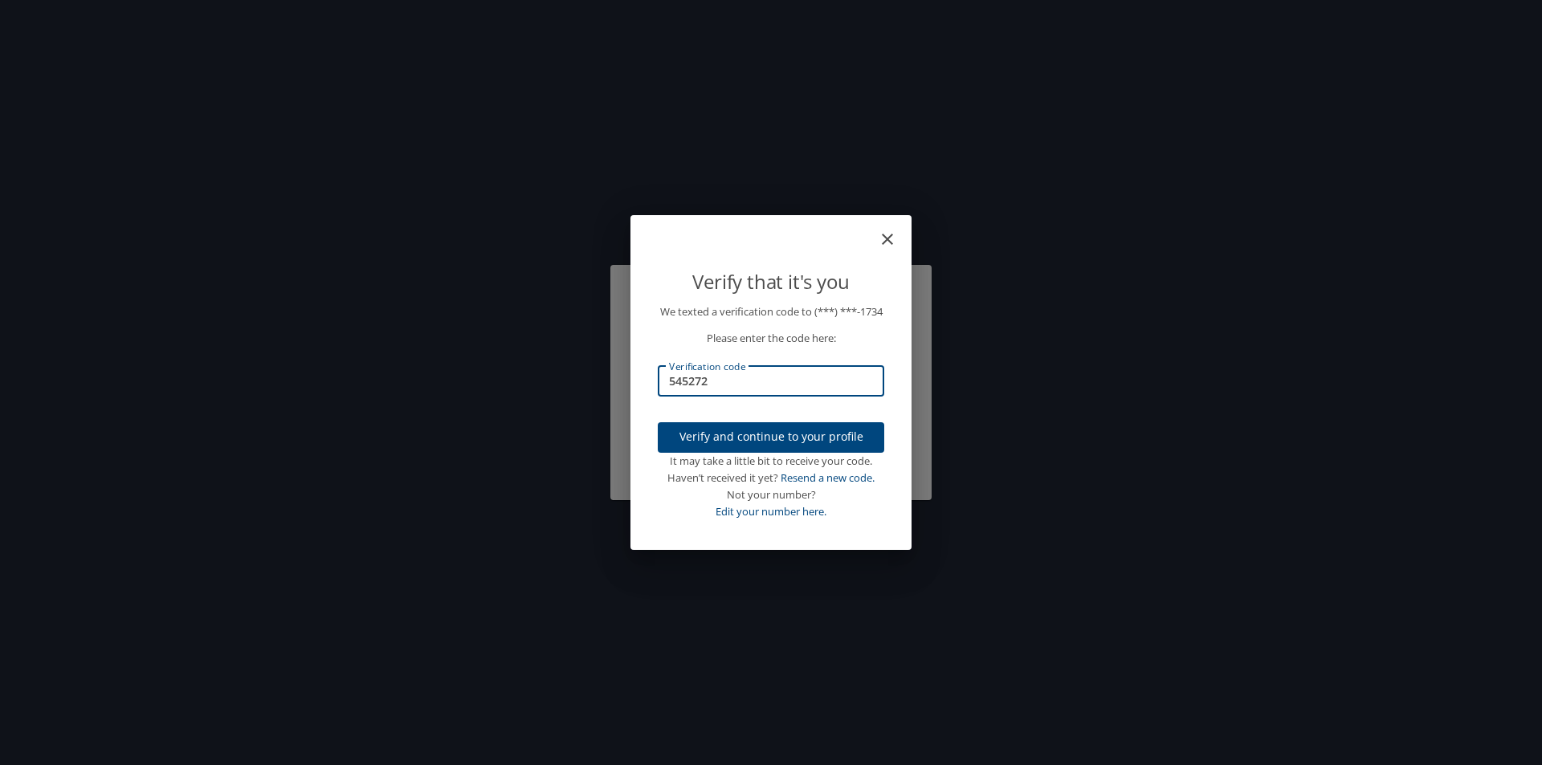
type input "545272"
click at [743, 447] on span "Verify and continue to your profile" at bounding box center [770, 437] width 201 height 20
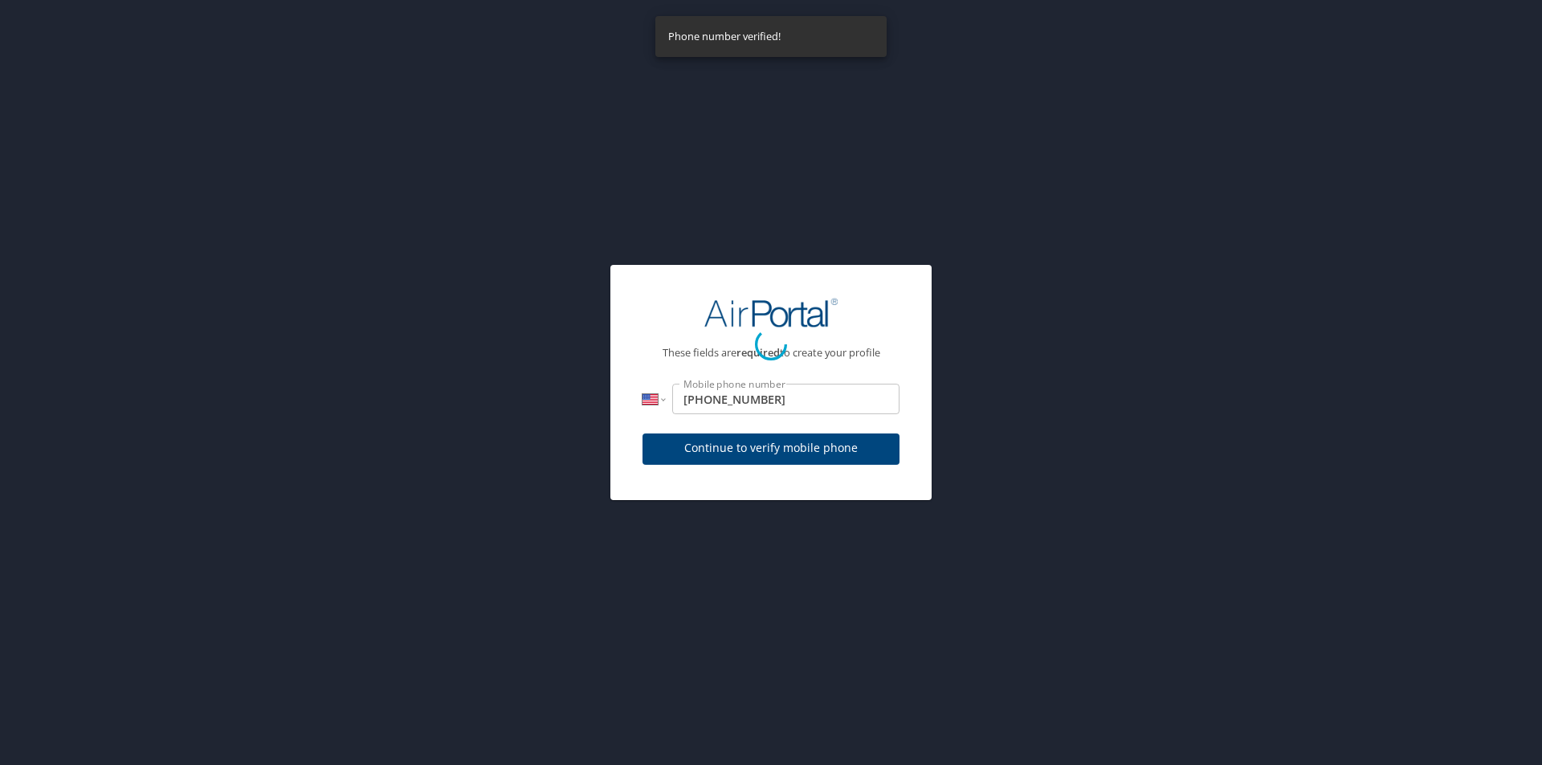
select select "US"
select select "AT"
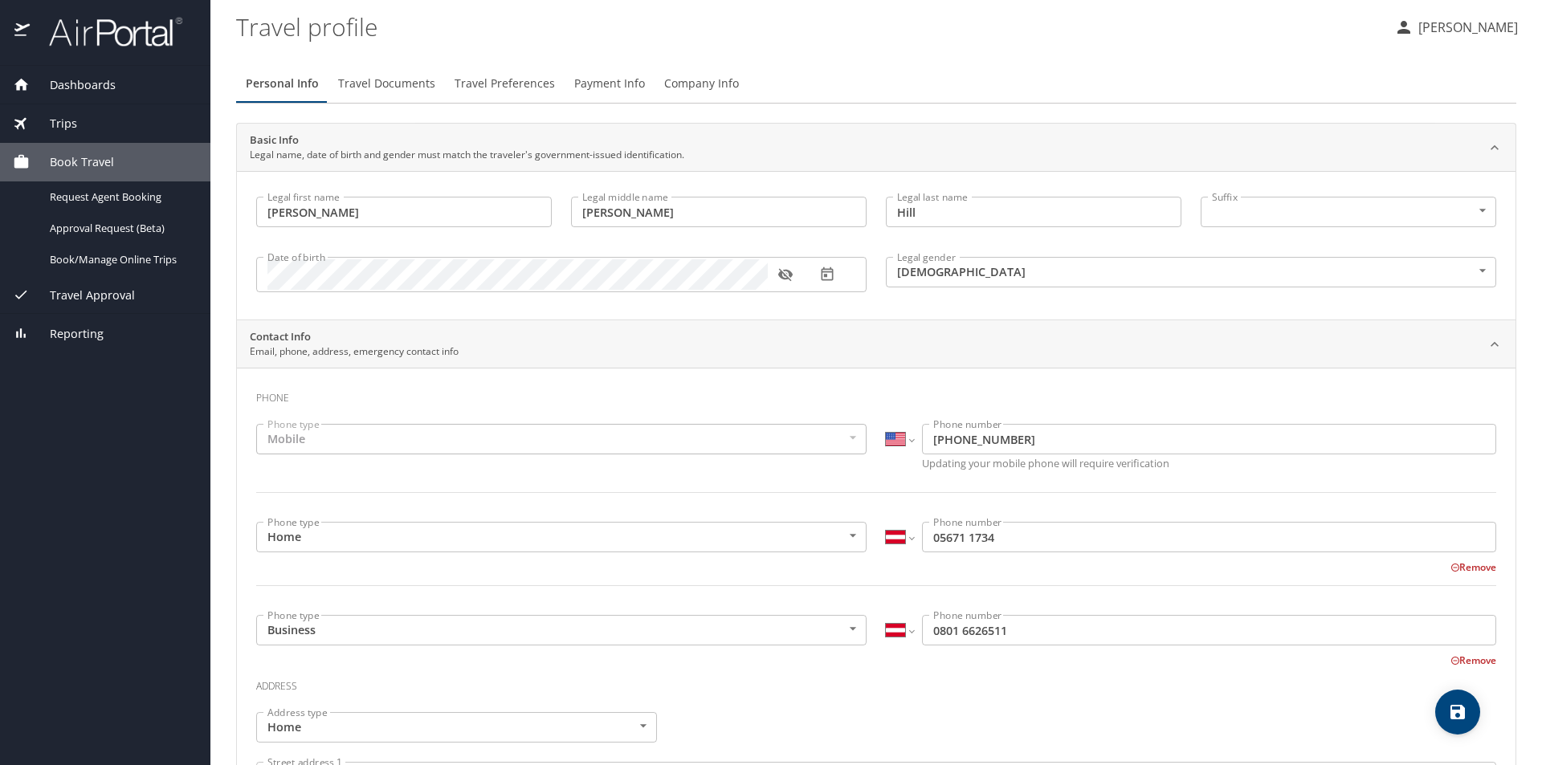
click at [1457, 564] on button "Remove" at bounding box center [1473, 567] width 46 height 14
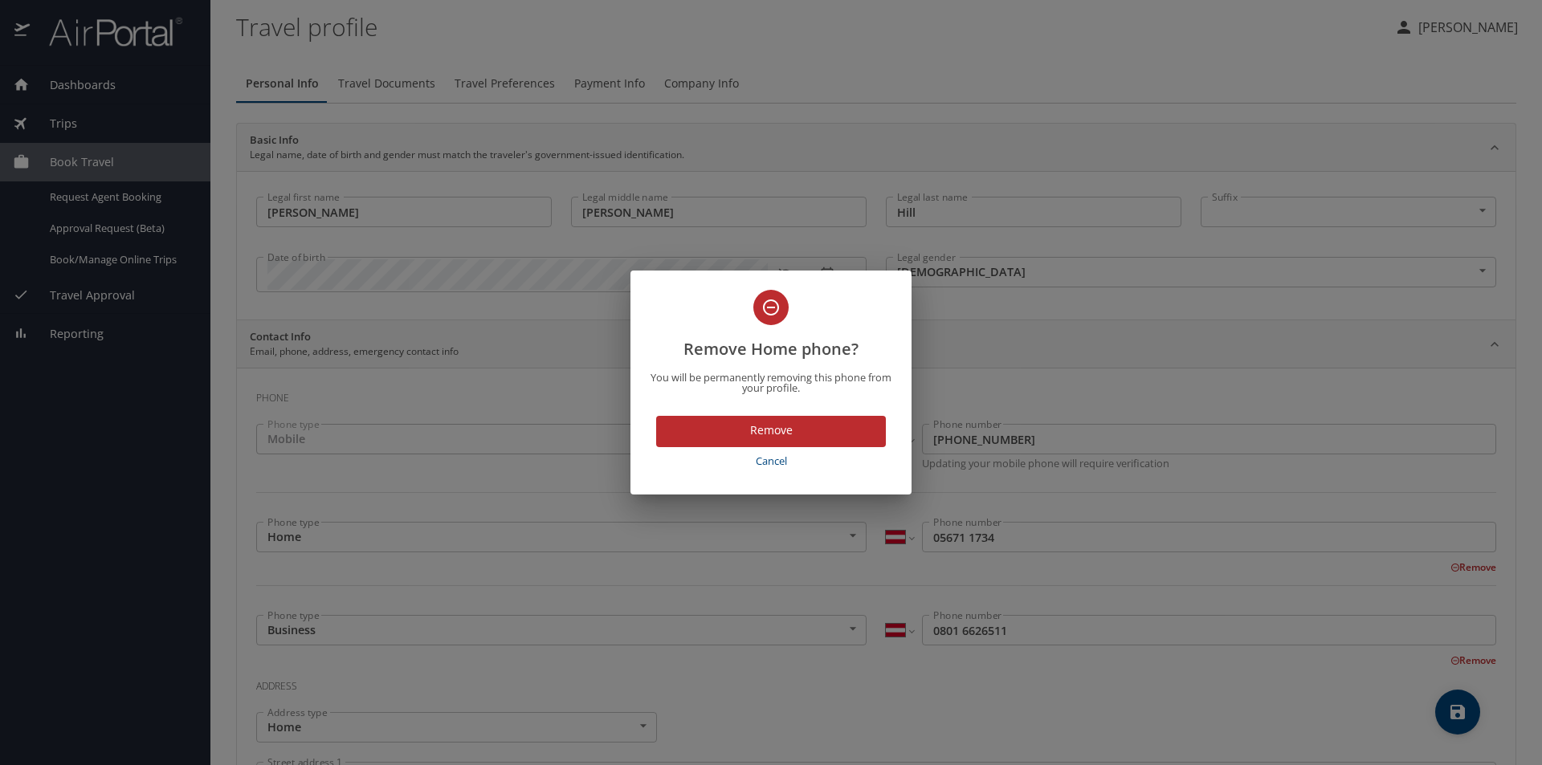
click at [759, 428] on span "Remove" at bounding box center [771, 431] width 204 height 20
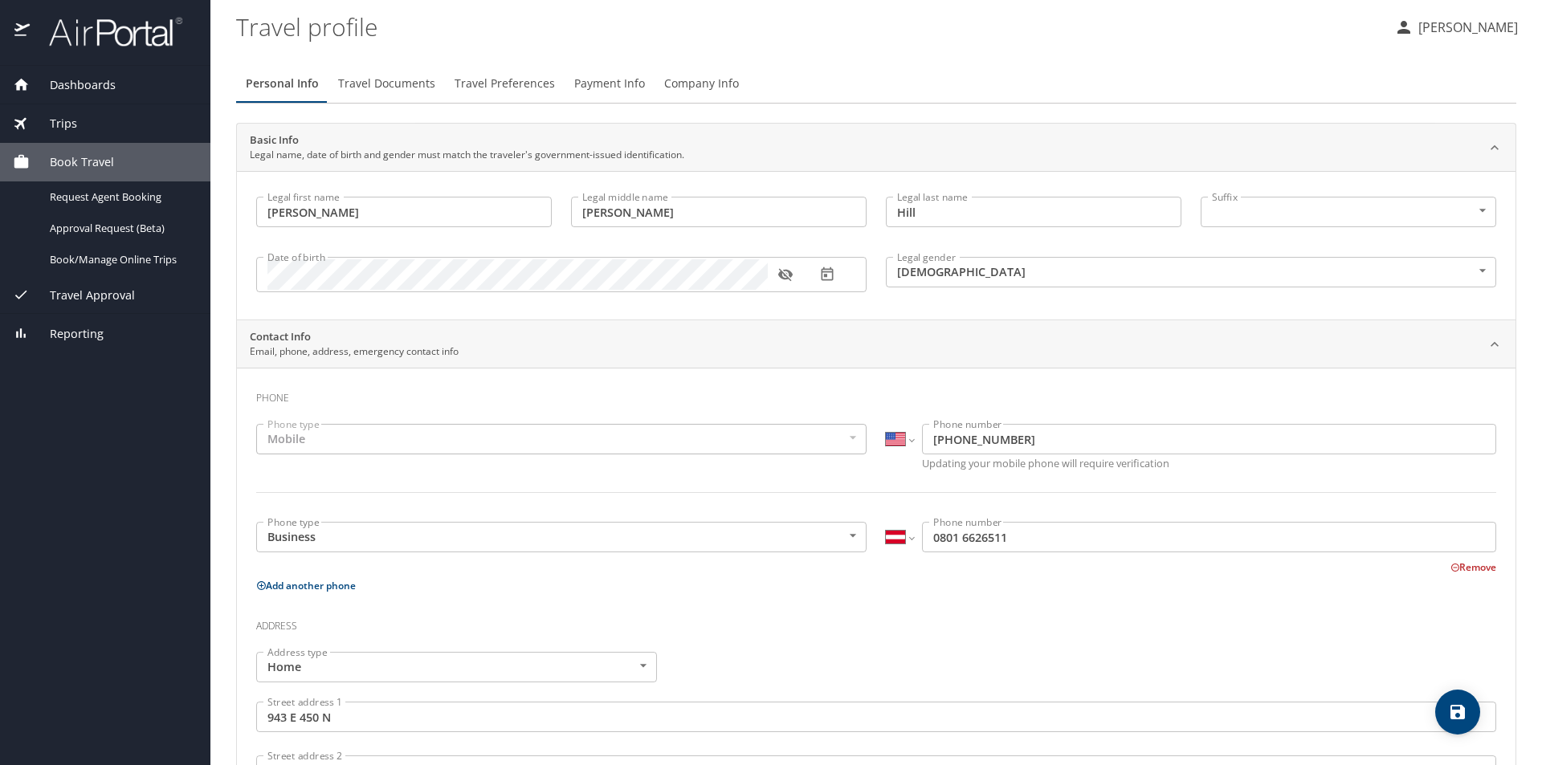
click at [1467, 570] on button "Remove" at bounding box center [1473, 567] width 46 height 14
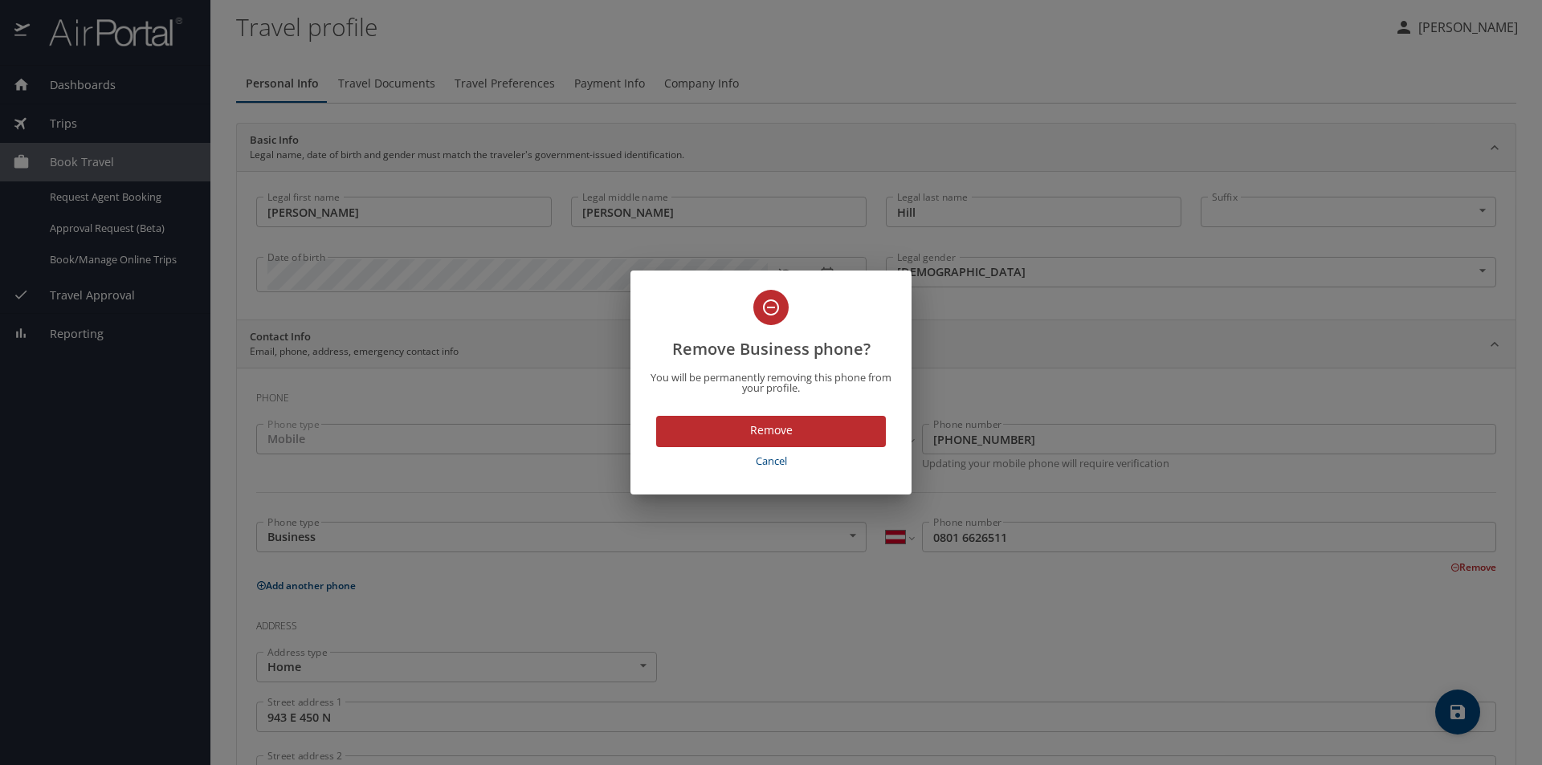
click at [756, 430] on span "Remove" at bounding box center [771, 431] width 204 height 20
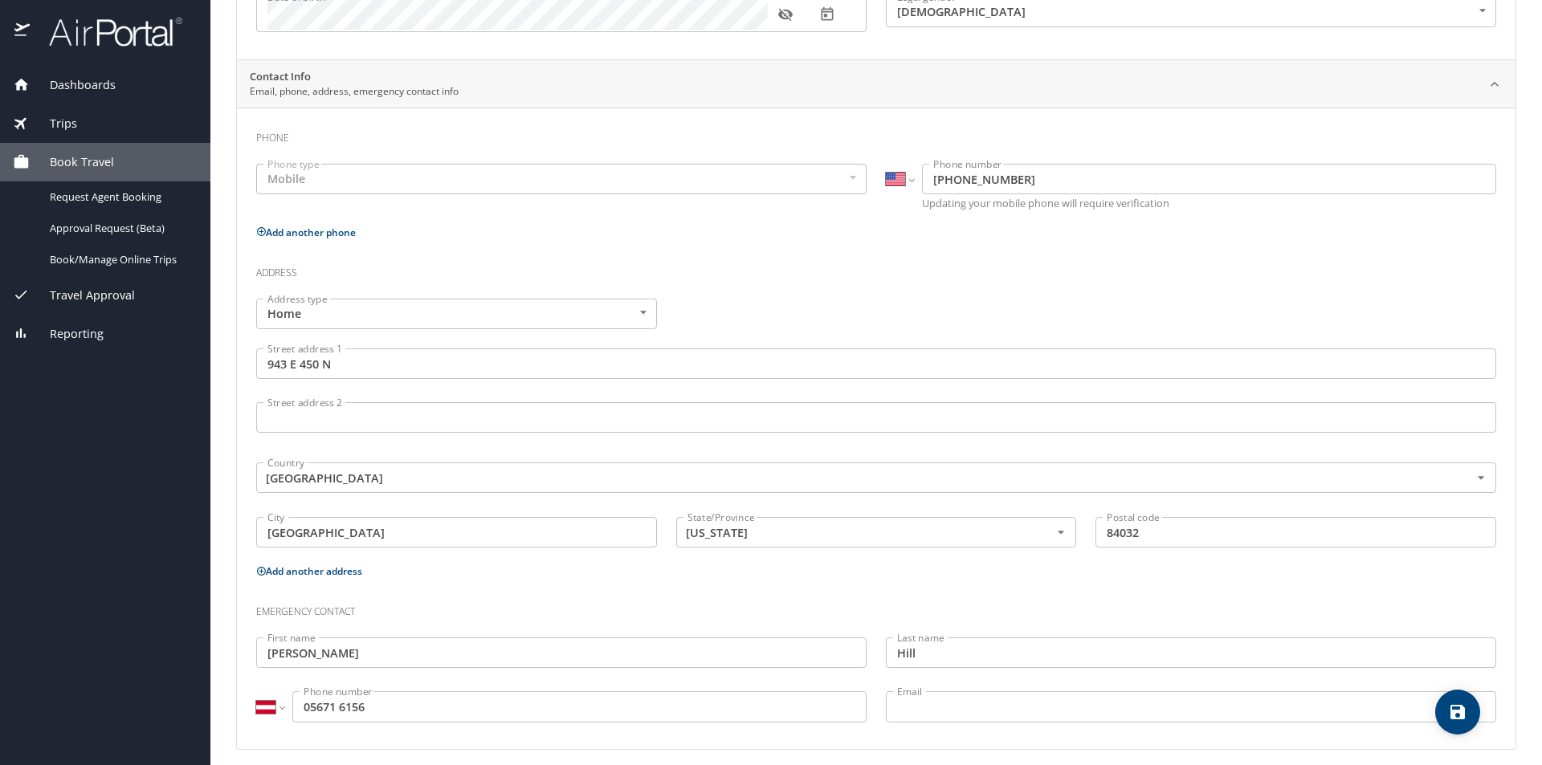
scroll to position [271, 0]
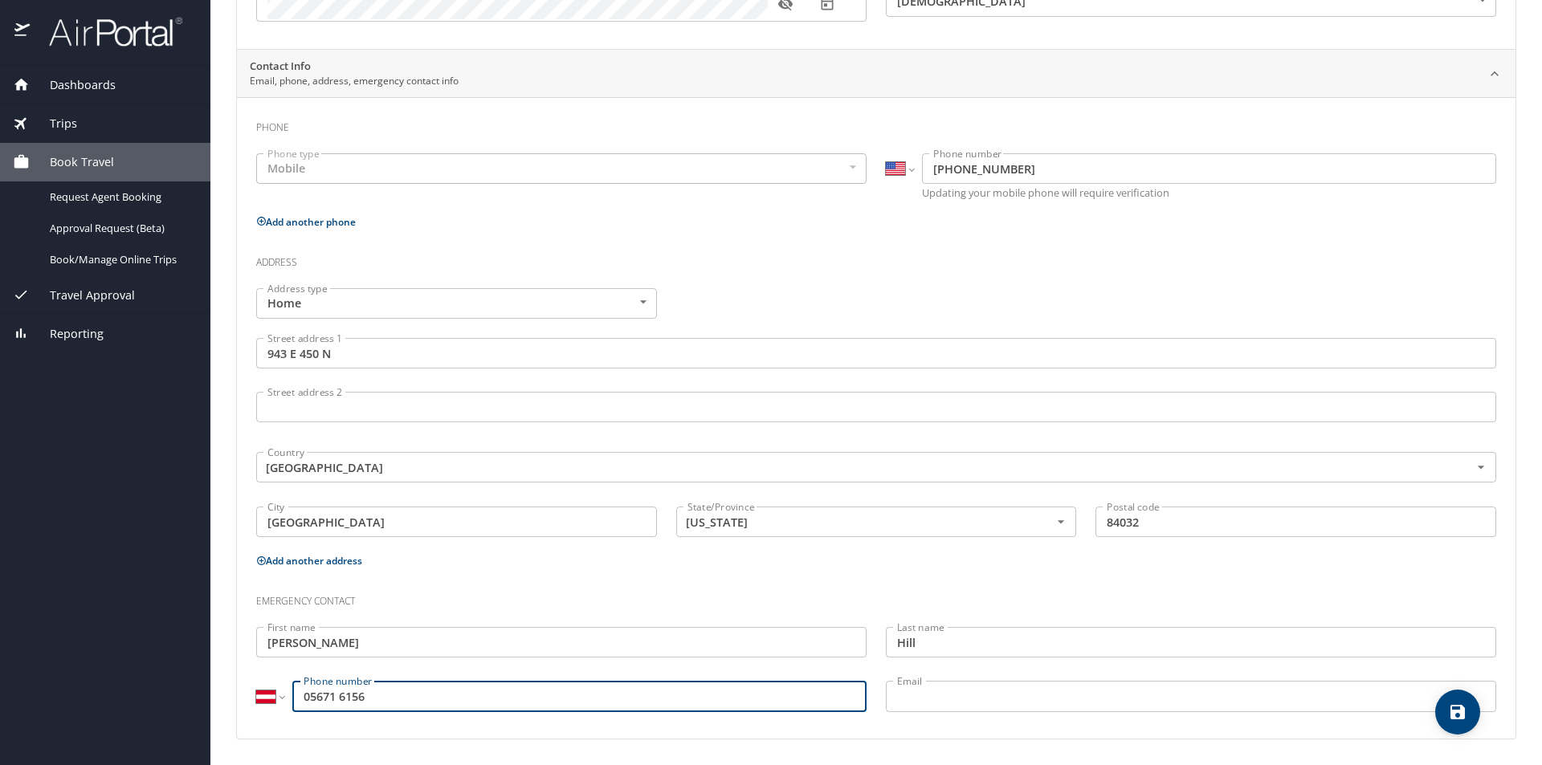
click at [305, 698] on input "05671 6156" at bounding box center [579, 696] width 574 height 31
drag, startPoint x: 305, startPoint y: 698, endPoint x: 312, endPoint y: 704, distance: 9.1
click at [312, 704] on input "05671 6156" at bounding box center [579, 696] width 574 height 31
click at [324, 697] on input "4356716156" at bounding box center [579, 696] width 574 height 31
type input "4356716156"
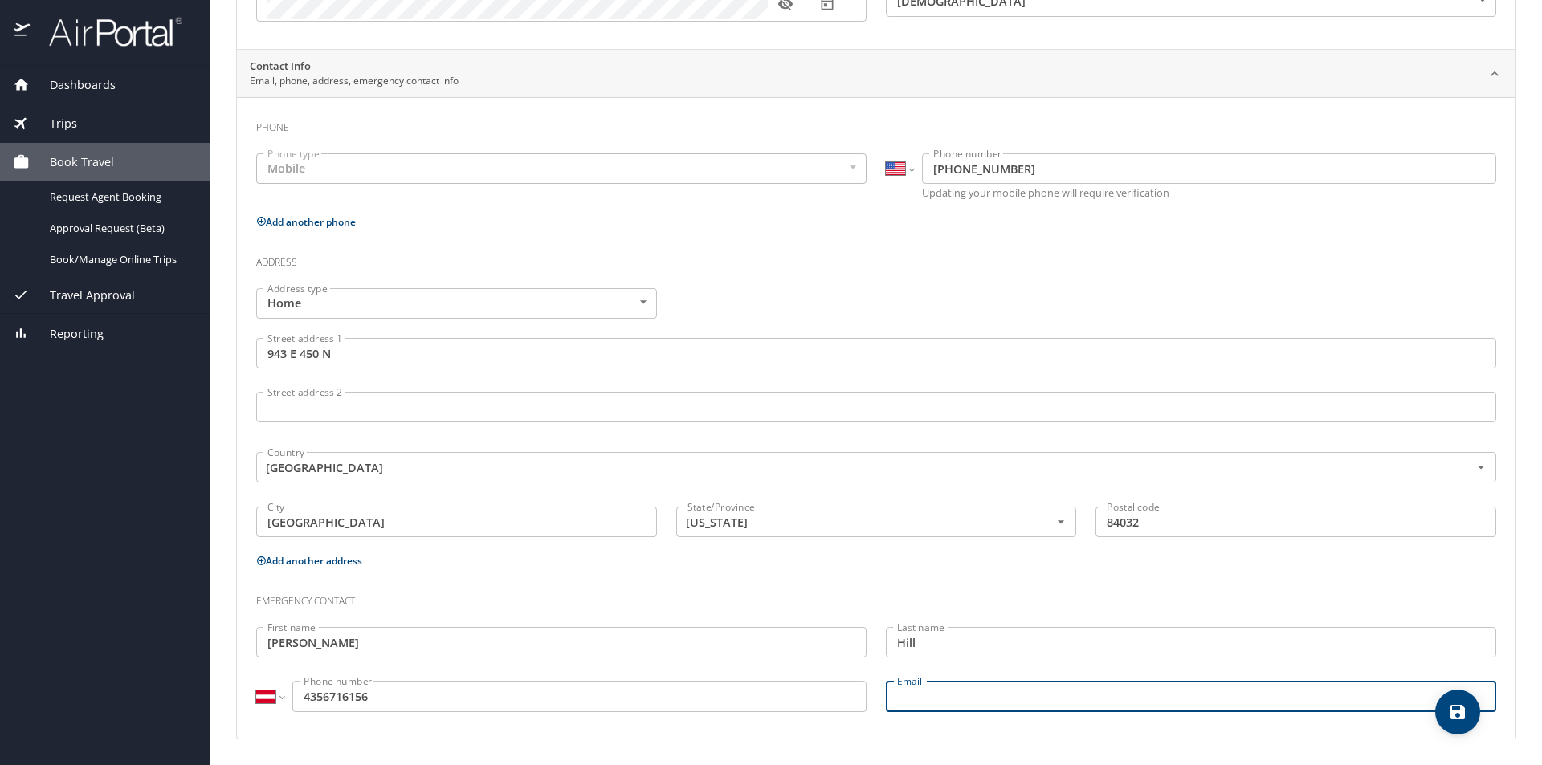
click at [922, 697] on input "Email" at bounding box center [1191, 696] width 610 height 31
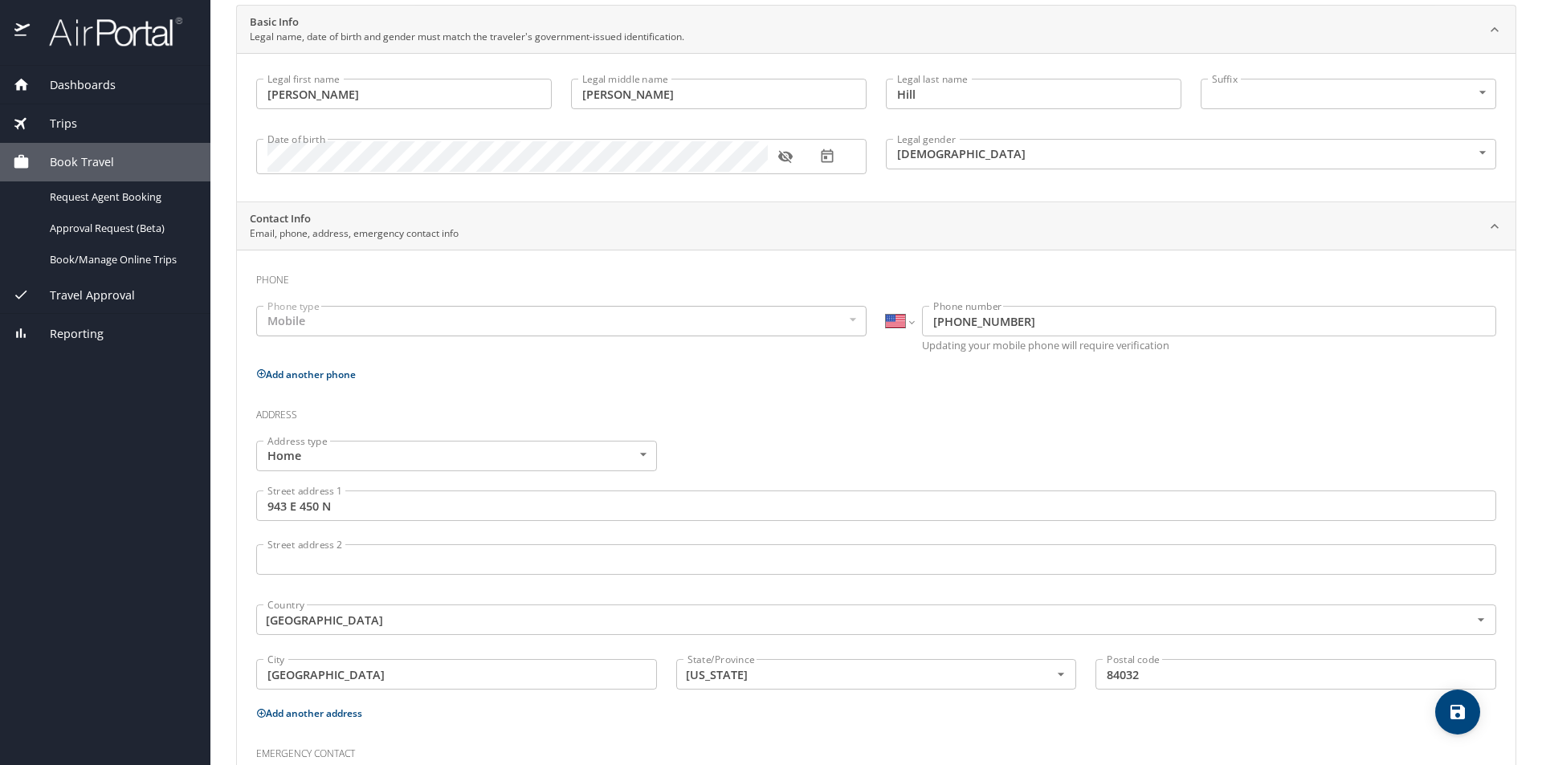
scroll to position [0, 0]
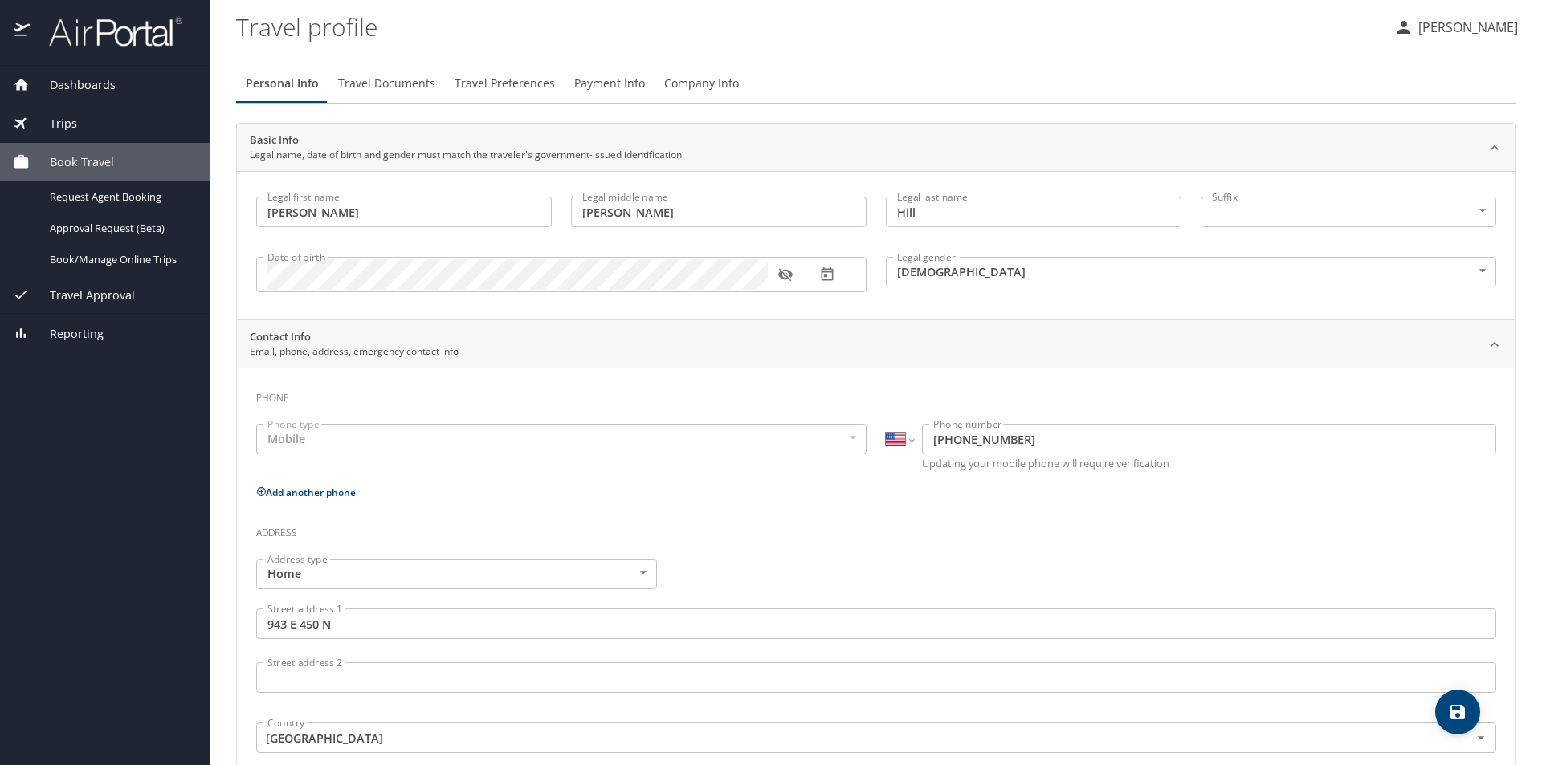
type input "robert.leland.hill@gmail.com"
click at [397, 86] on span "Travel Documents" at bounding box center [386, 84] width 97 height 20
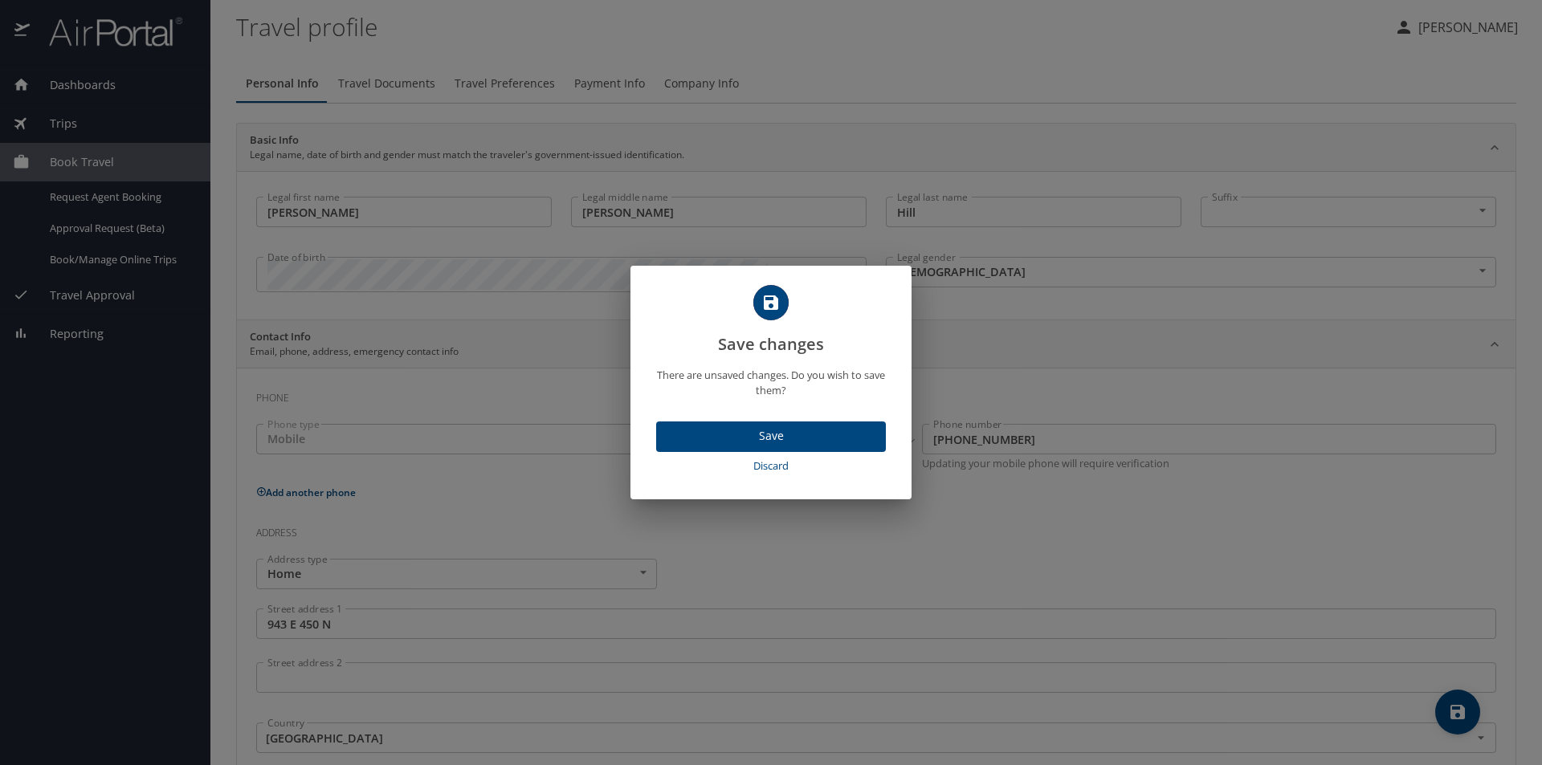
click at [756, 433] on span "Save" at bounding box center [771, 436] width 204 height 20
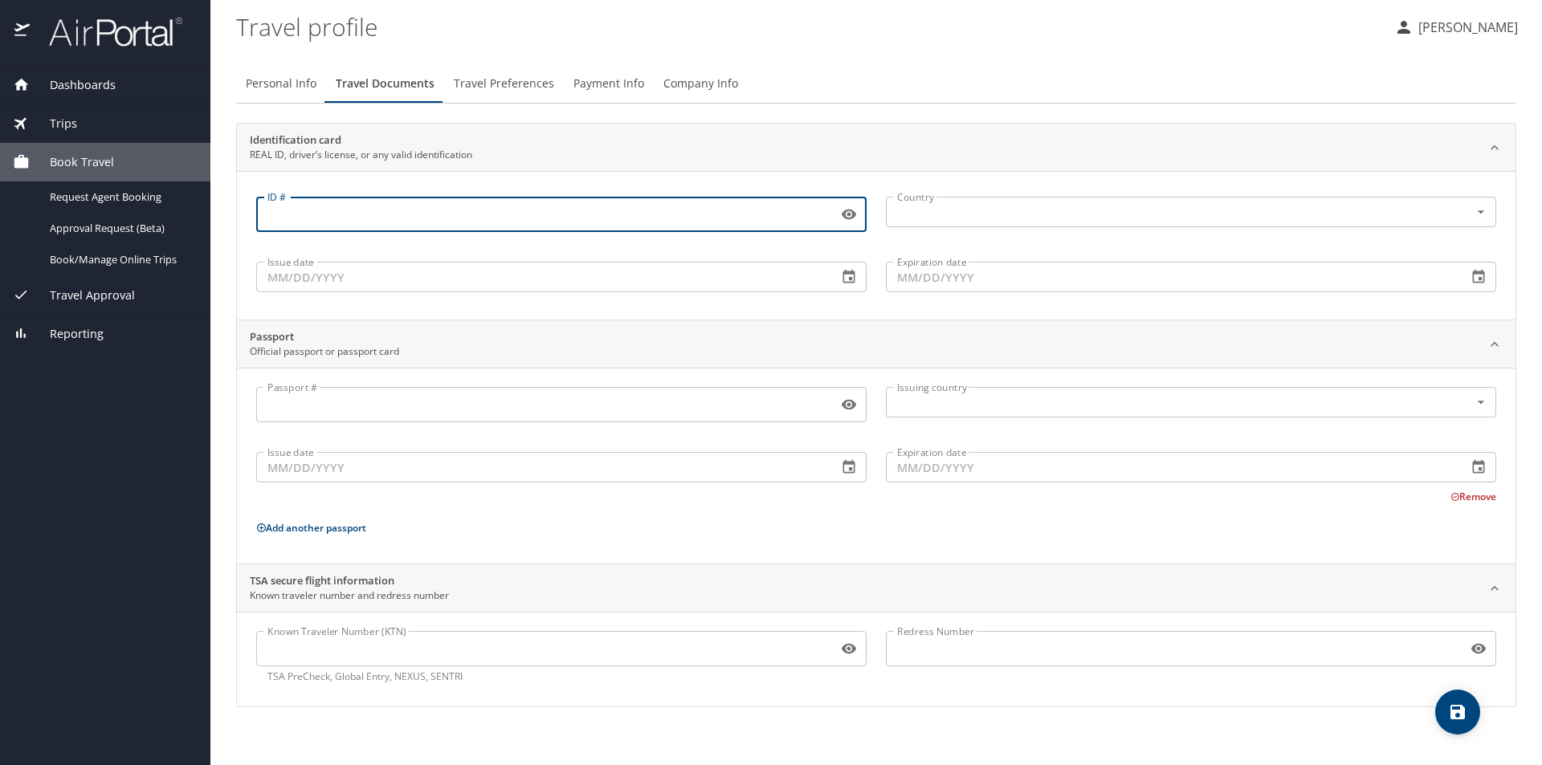
click at [356, 206] on input "ID #" at bounding box center [543, 214] width 575 height 31
type input "145887731"
click at [908, 216] on input "text" at bounding box center [1166, 212] width 553 height 21
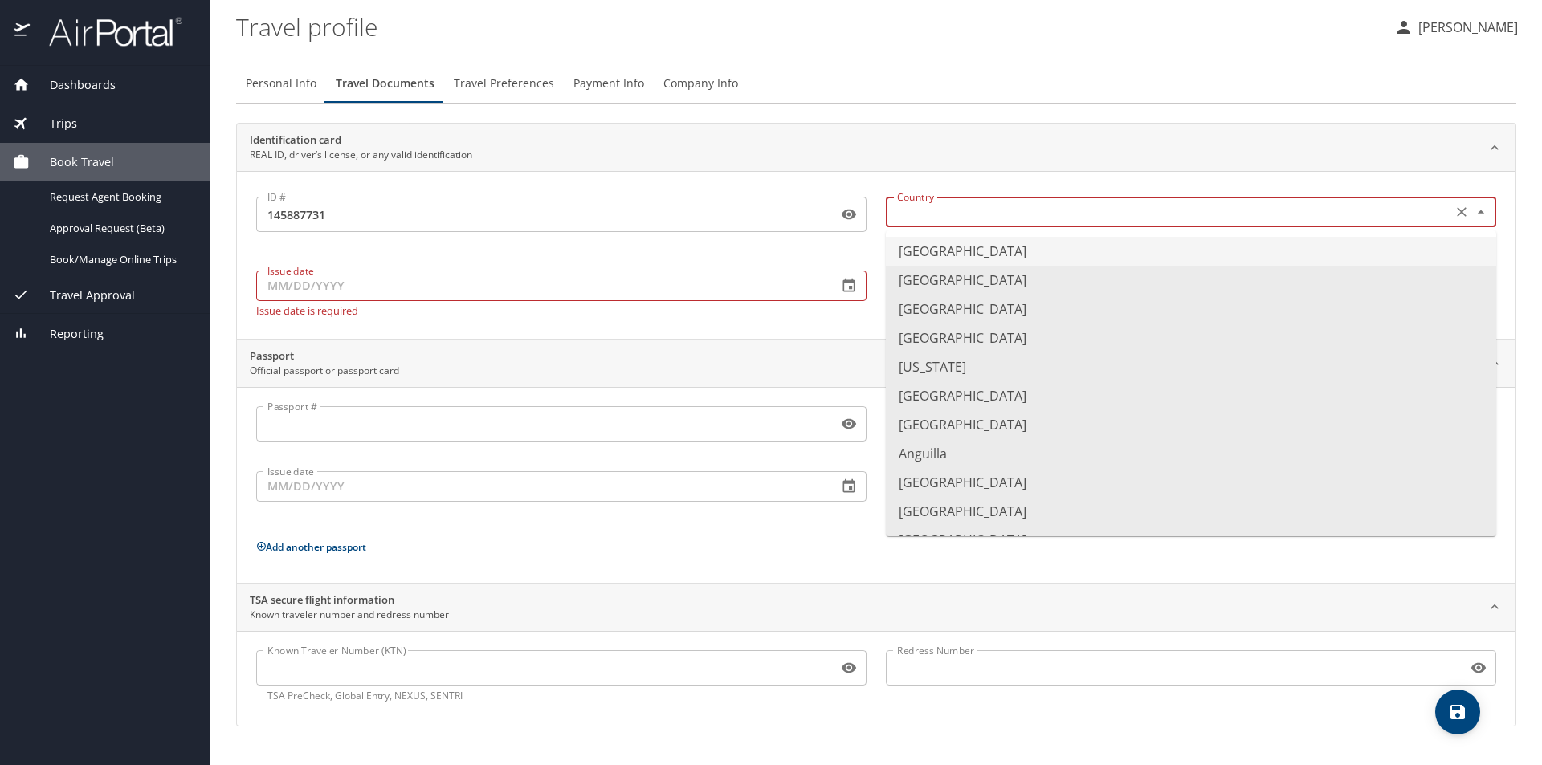
click at [929, 252] on li "United States of America" at bounding box center [1191, 251] width 610 height 29
type input "United States of America"
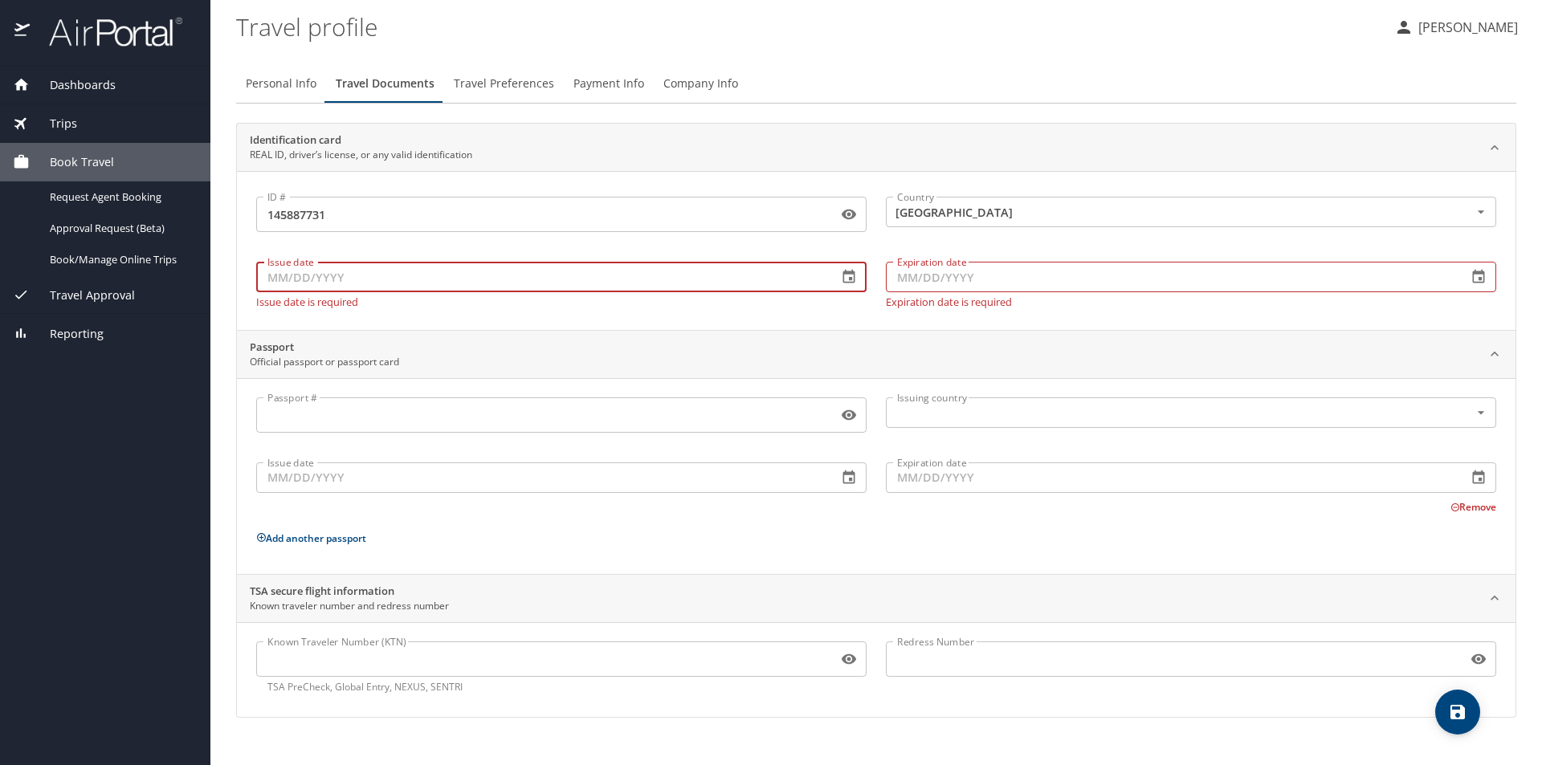
click at [370, 279] on input "Issue date" at bounding box center [540, 277] width 569 height 31
type input "12/29/2023"
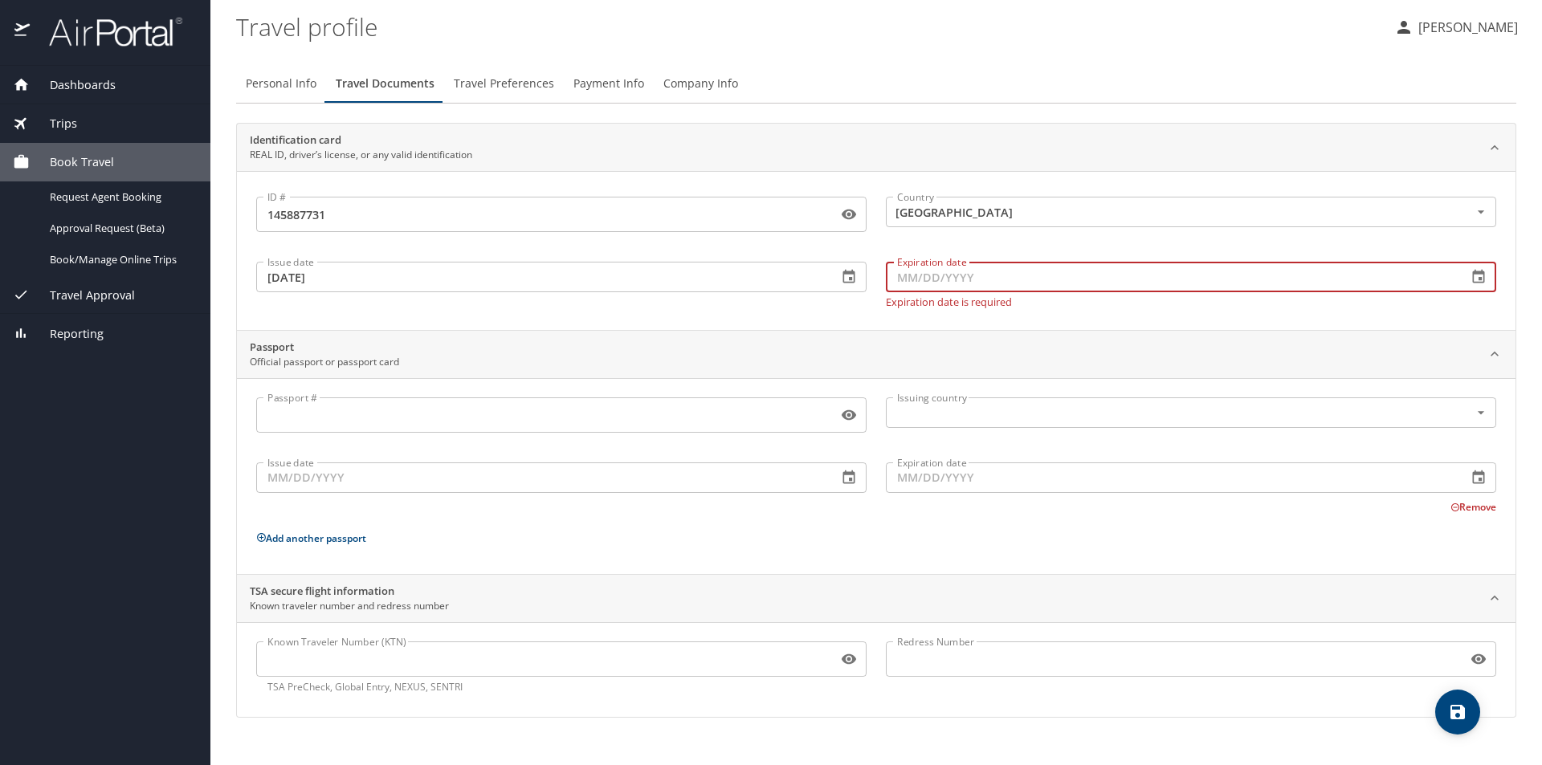
click at [1003, 277] on input "Expiration date" at bounding box center [1170, 277] width 569 height 31
type input "02/27/2032"
click at [358, 415] on input "Passport #" at bounding box center [543, 415] width 575 height 31
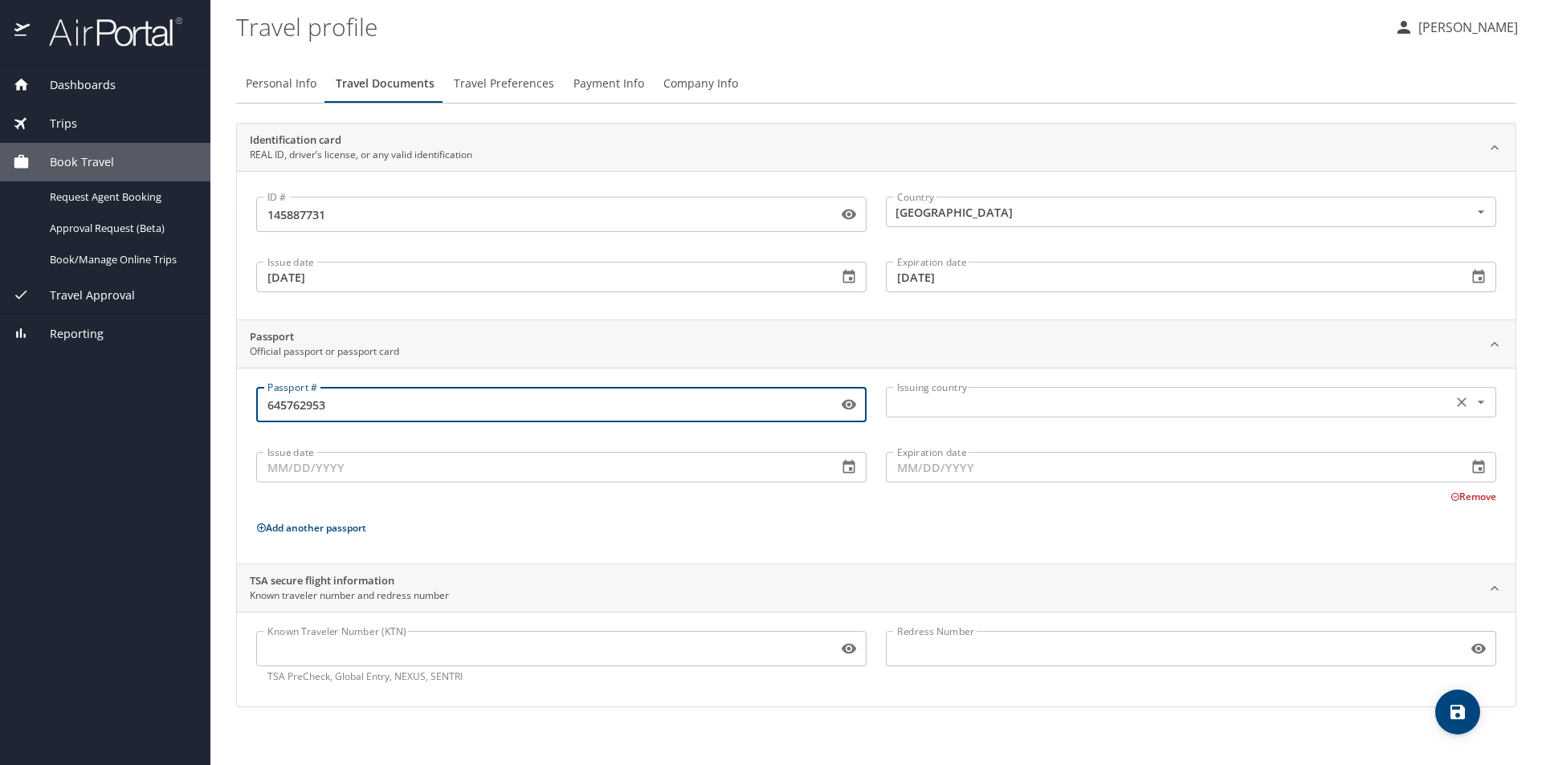
click at [995, 414] on div "Issuing country" at bounding box center [1191, 402] width 610 height 31
type input "645762953"
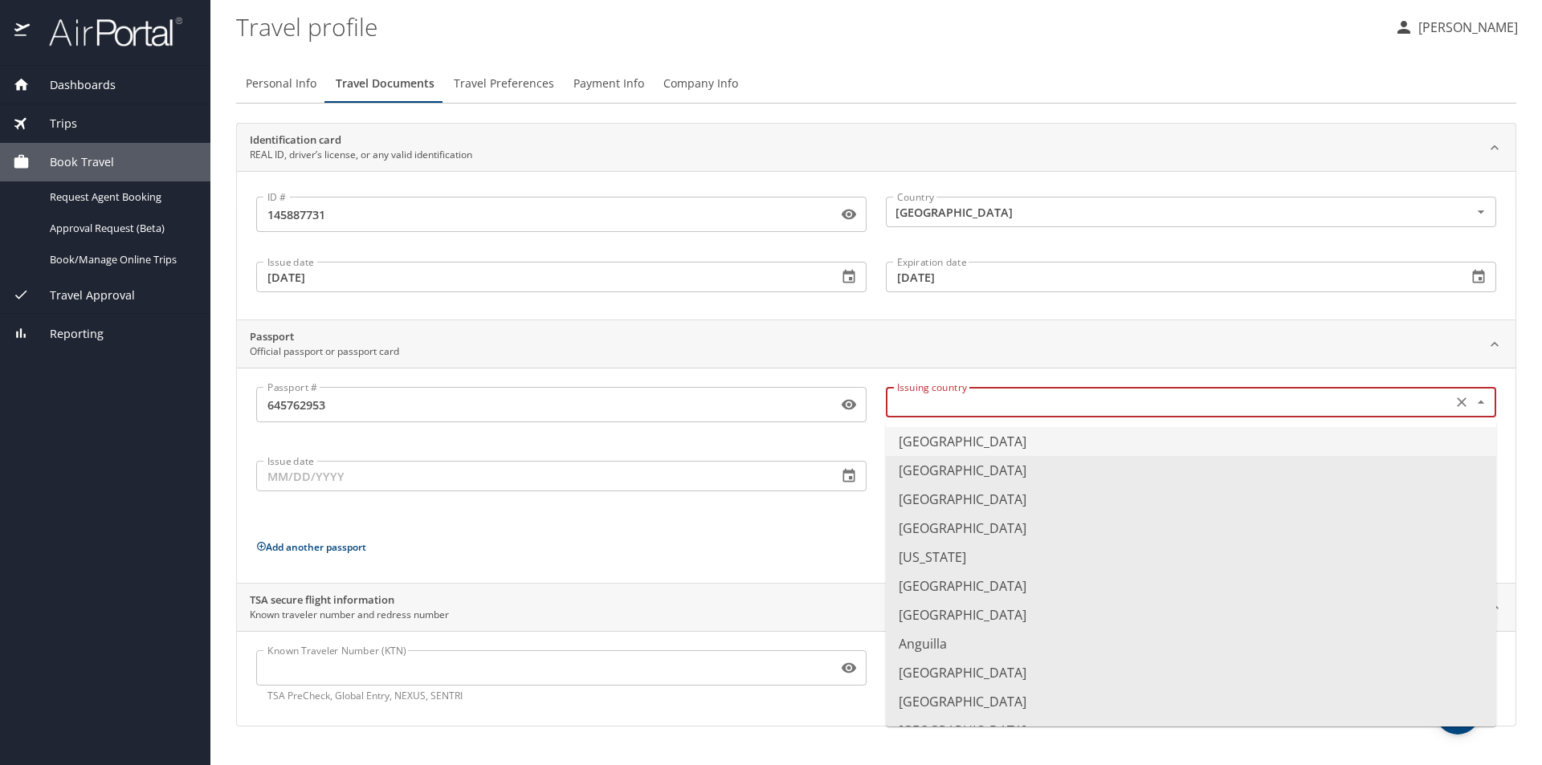
click at [932, 400] on input "text" at bounding box center [1166, 402] width 553 height 21
click at [928, 448] on li "United States of America" at bounding box center [1191, 441] width 610 height 29
type input "United States of America"
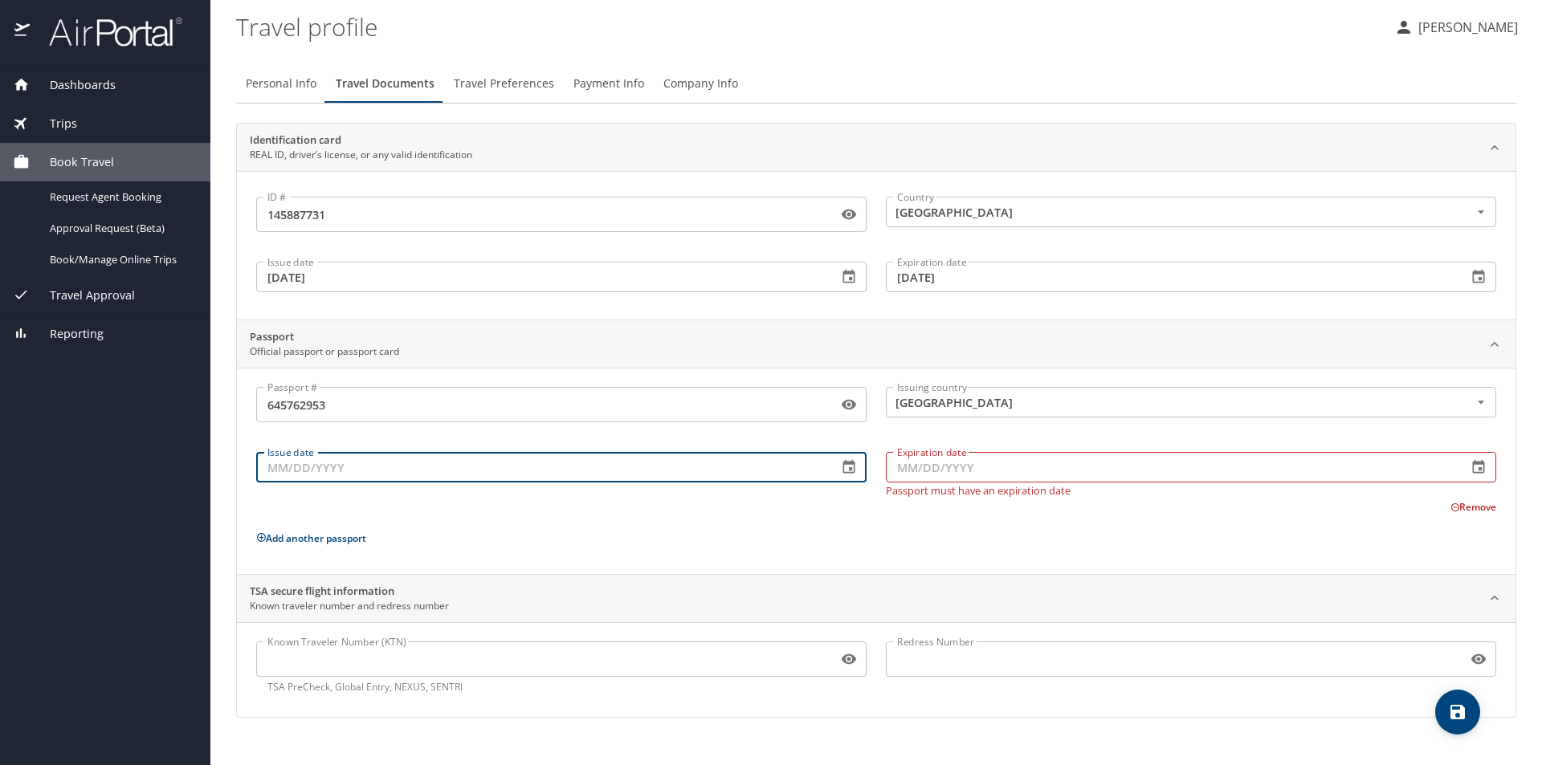
click at [321, 484] on div "Issue date Issue date" at bounding box center [562, 471] width 630 height 70
type input "04/25/2019"
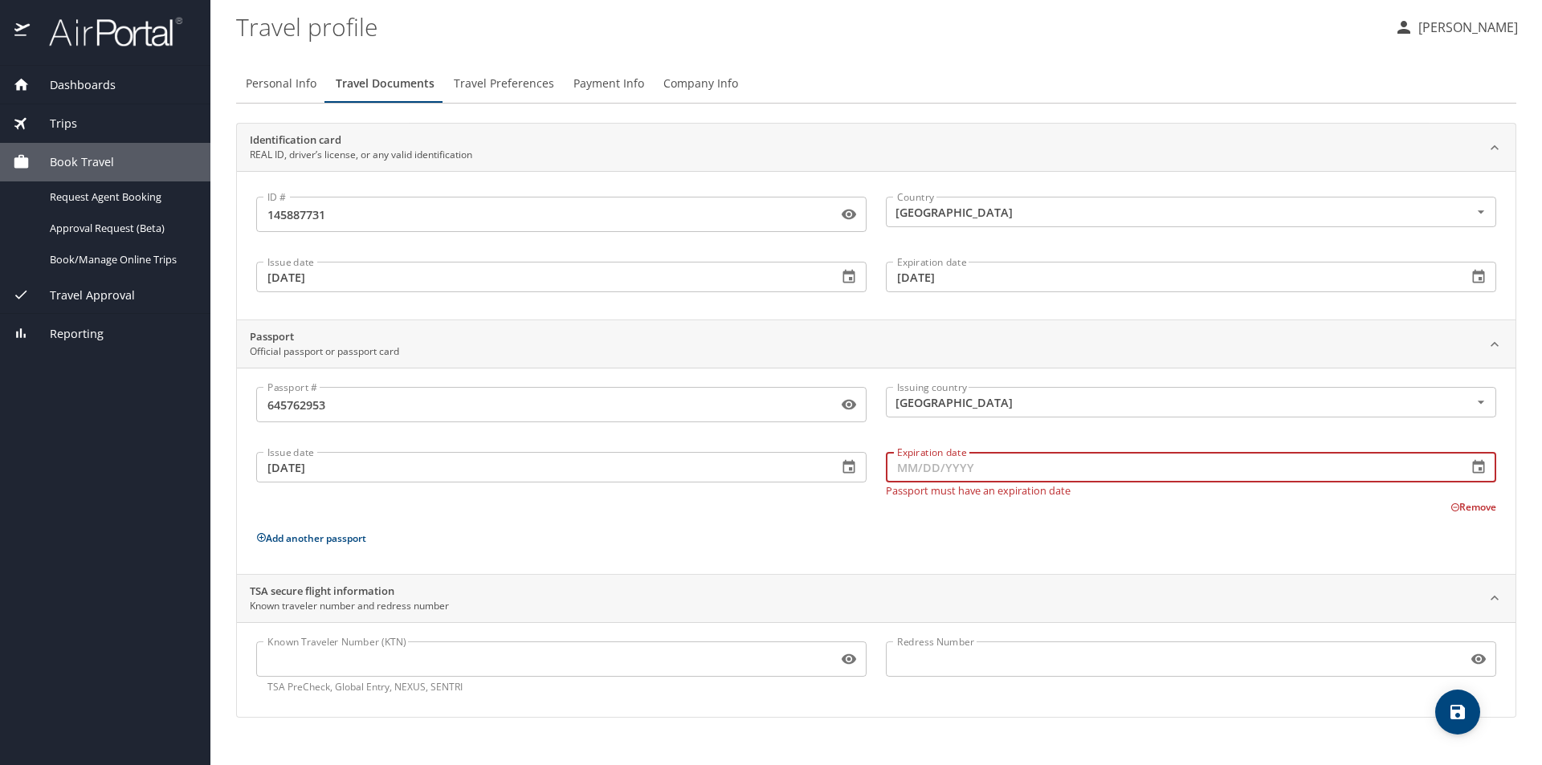
click at [942, 467] on input "Expiration date" at bounding box center [1170, 467] width 569 height 31
type input "02/24/2029"
click at [1453, 707] on icon "save" at bounding box center [1457, 712] width 19 height 19
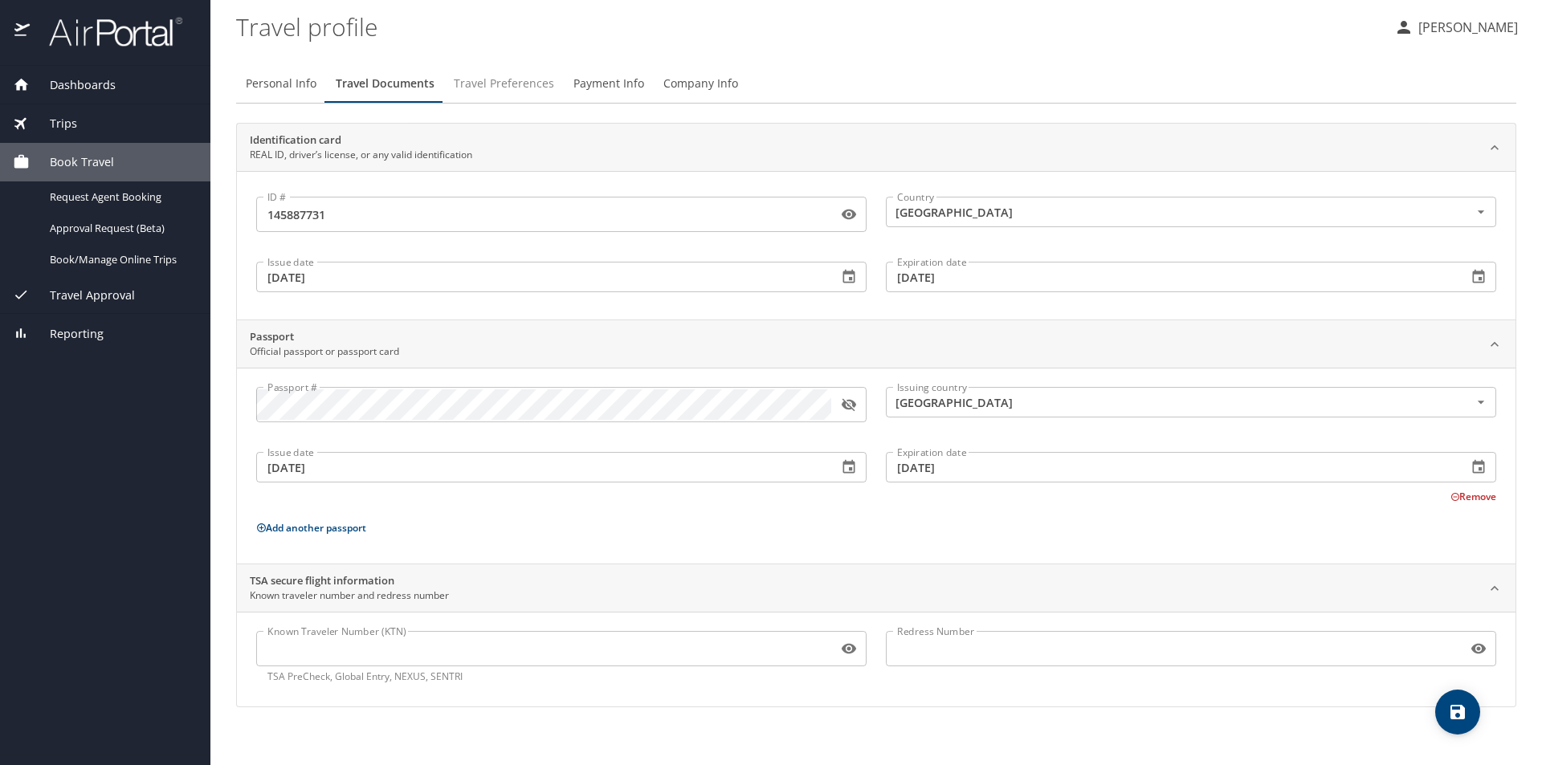
click at [524, 85] on span "Travel Preferences" at bounding box center [504, 84] width 100 height 20
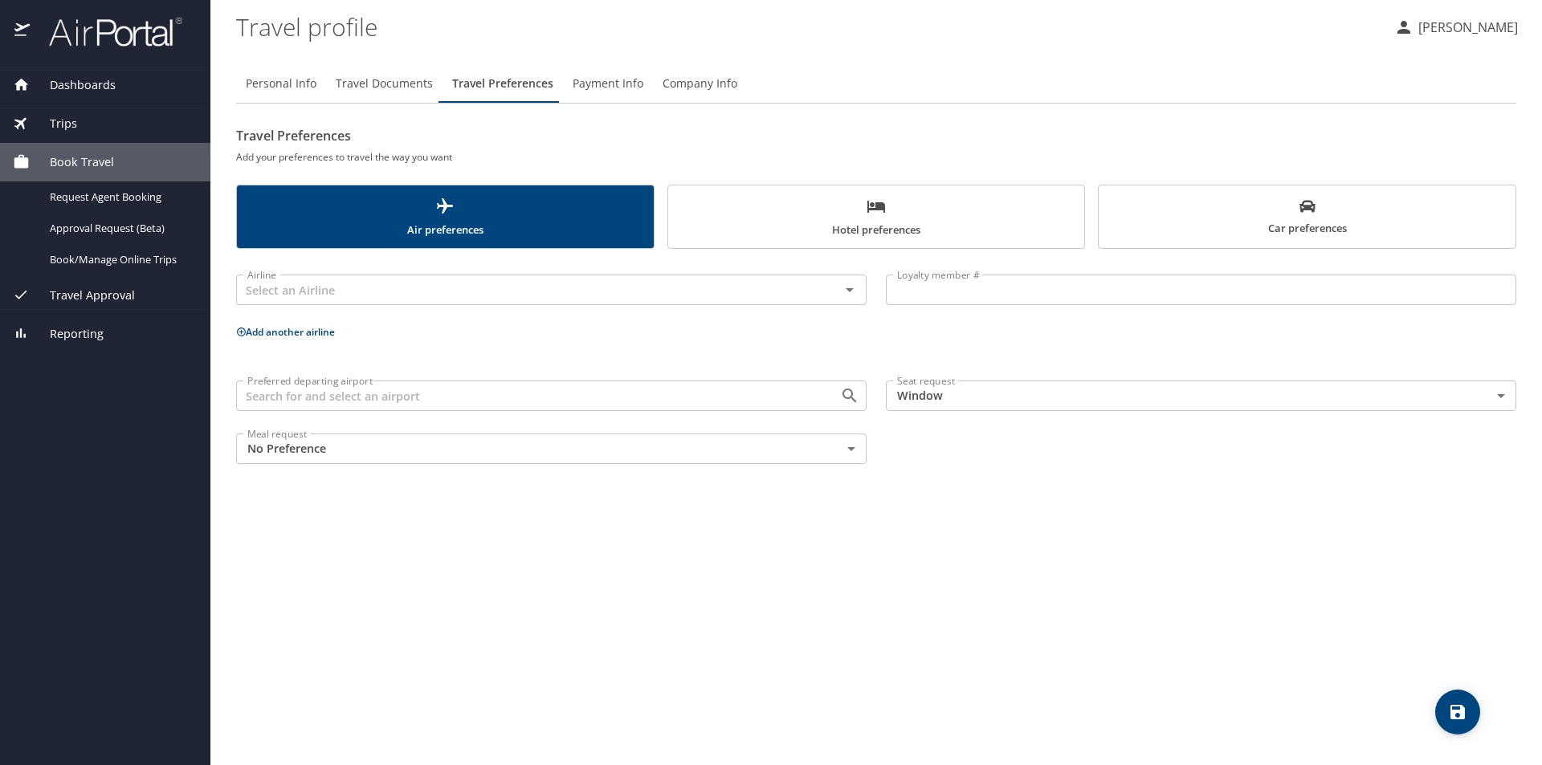
click at [886, 230] on span "Hotel preferences" at bounding box center [876, 218] width 397 height 43
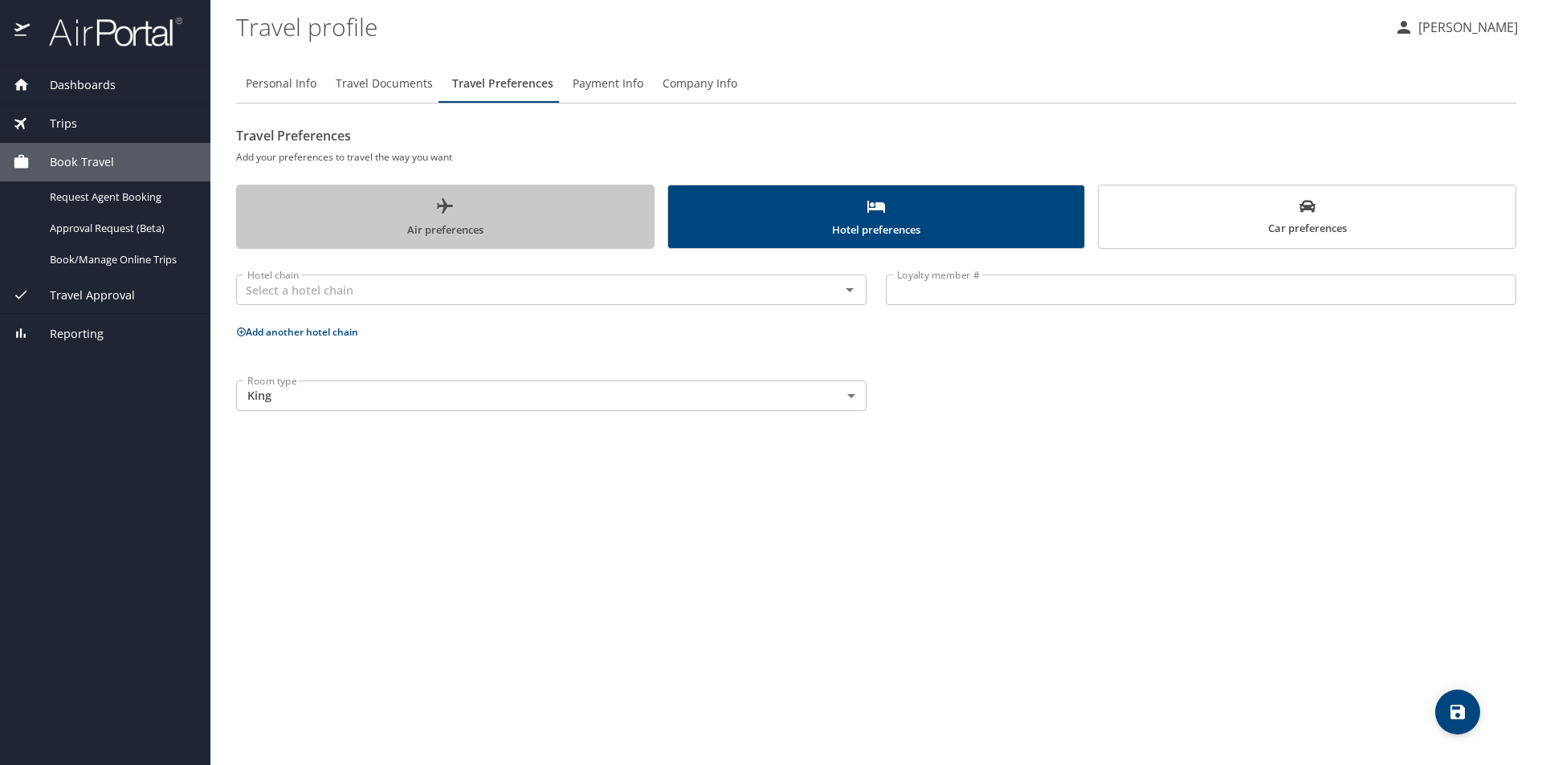
click at [447, 222] on span "Air preferences" at bounding box center [445, 218] width 397 height 43
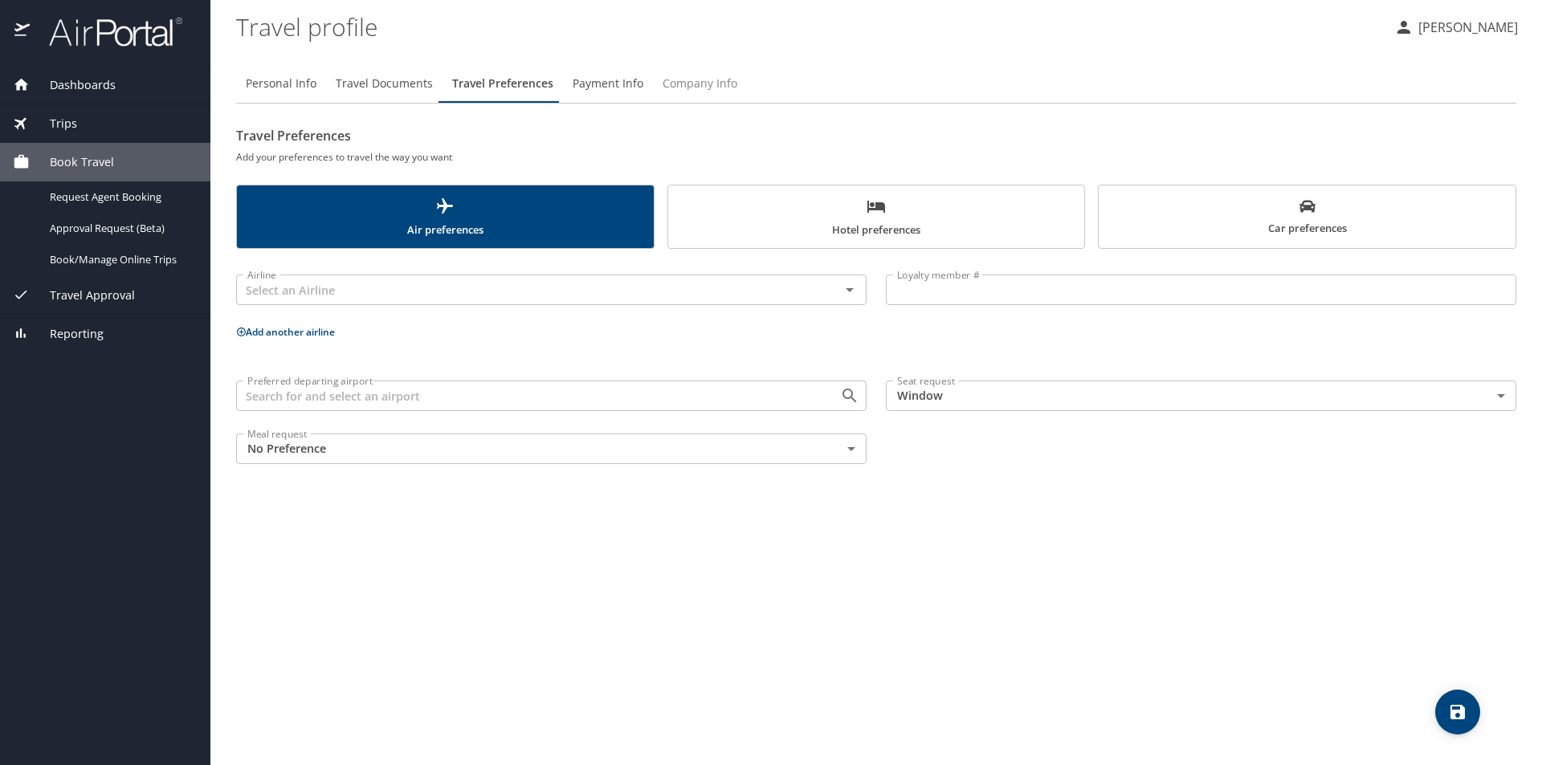
click at [701, 82] on span "Company Info" at bounding box center [699, 84] width 75 height 20
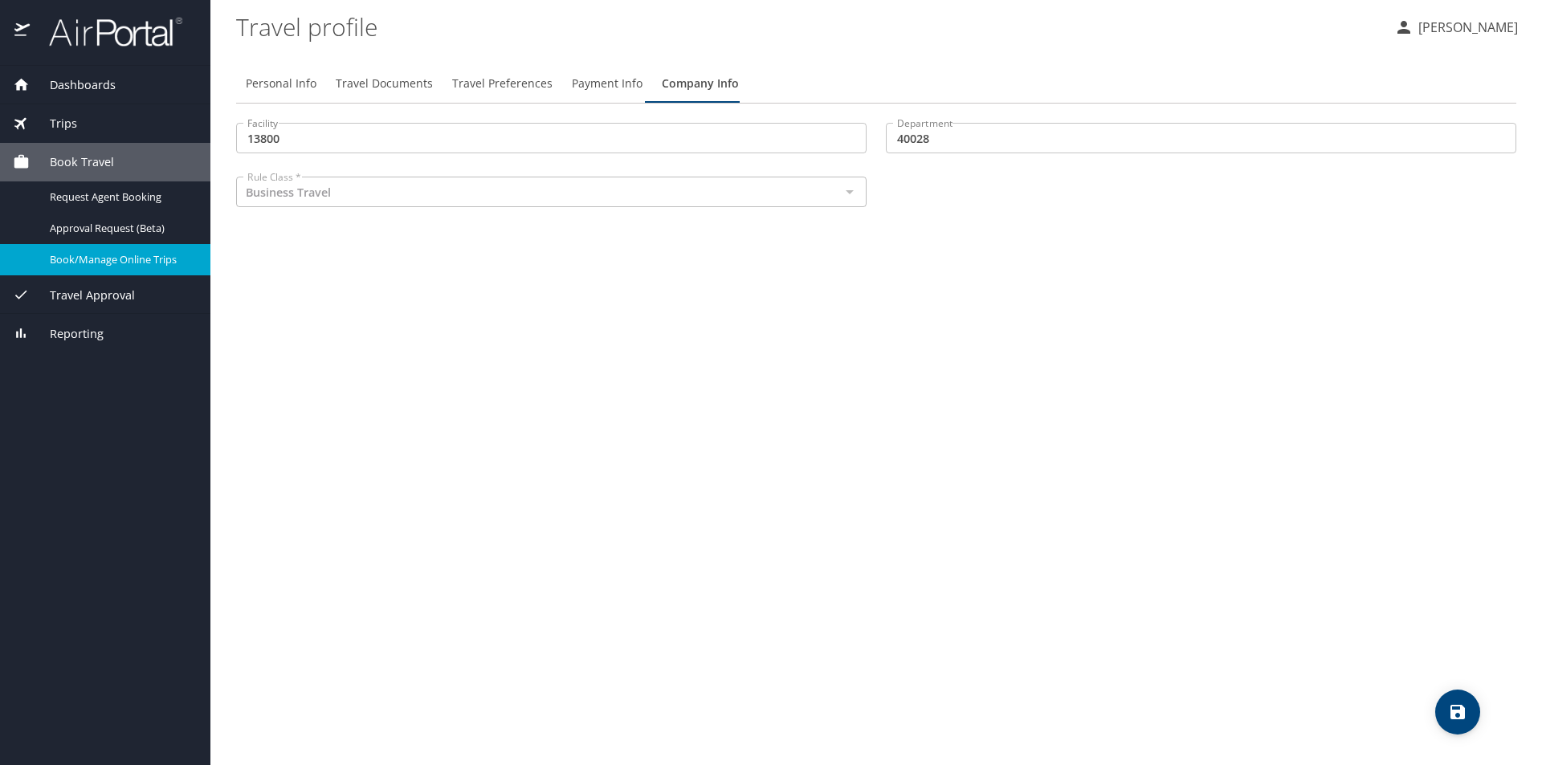
click at [120, 258] on span "Book/Manage Online Trips" at bounding box center [120, 259] width 141 height 15
